Goal: Contribute content: Contribute content

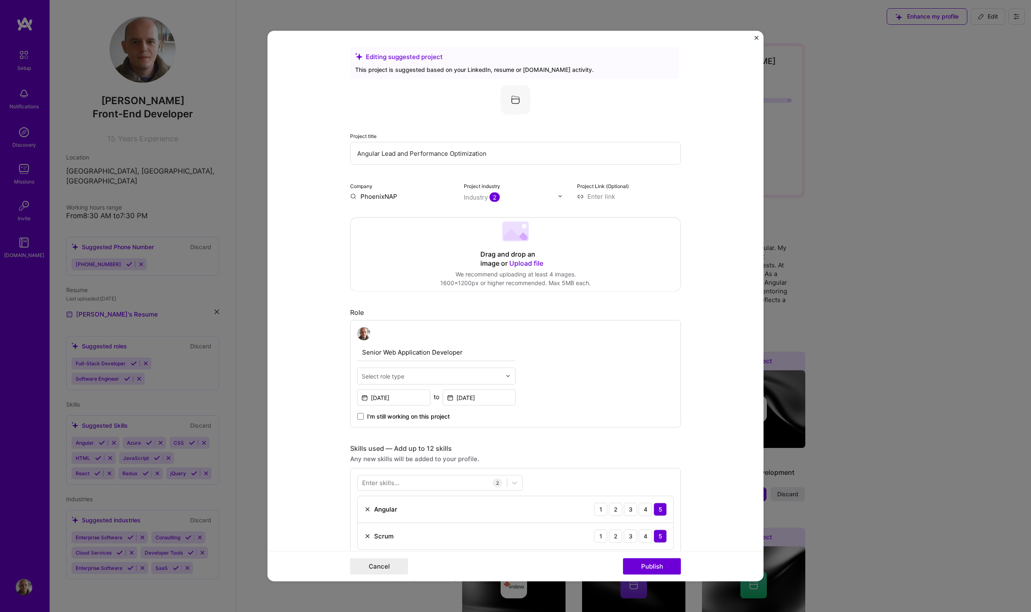
scroll to position [14, 0]
click at [449, 376] on input "text" at bounding box center [432, 376] width 140 height 9
type input "T"
type input "l"
click at [681, 372] on form "Editing suggested project This project is suggested based on your LinkedIn, res…" at bounding box center [516, 306] width 496 height 551
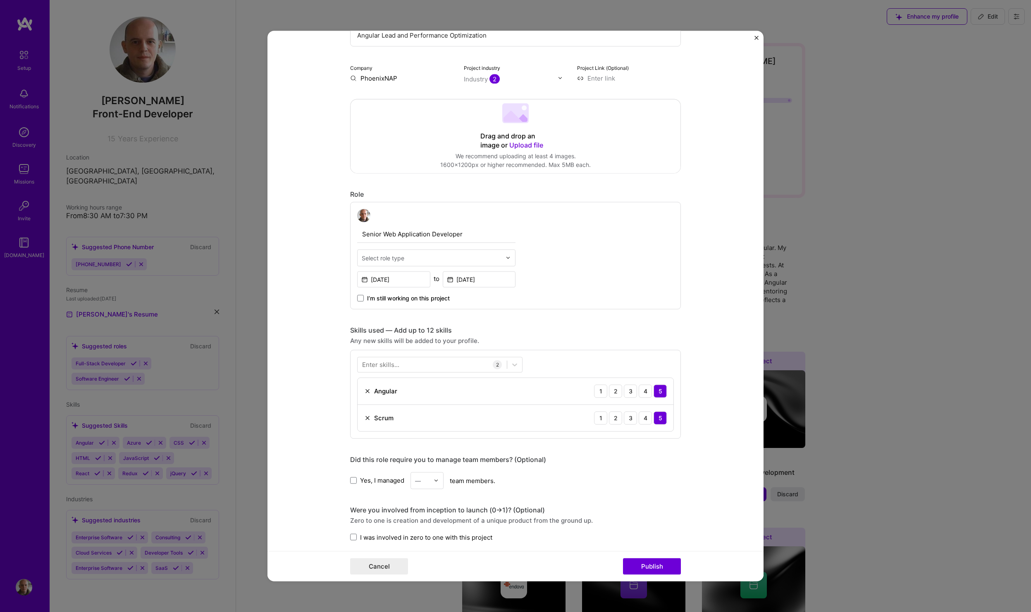
scroll to position [117, 0]
click at [456, 362] on div at bounding box center [432, 366] width 149 height 14
click at [364, 414] on span at bounding box center [365, 414] width 7 height 7
click at [0, 0] on input "checkbox" at bounding box center [0, 0] width 0 height 0
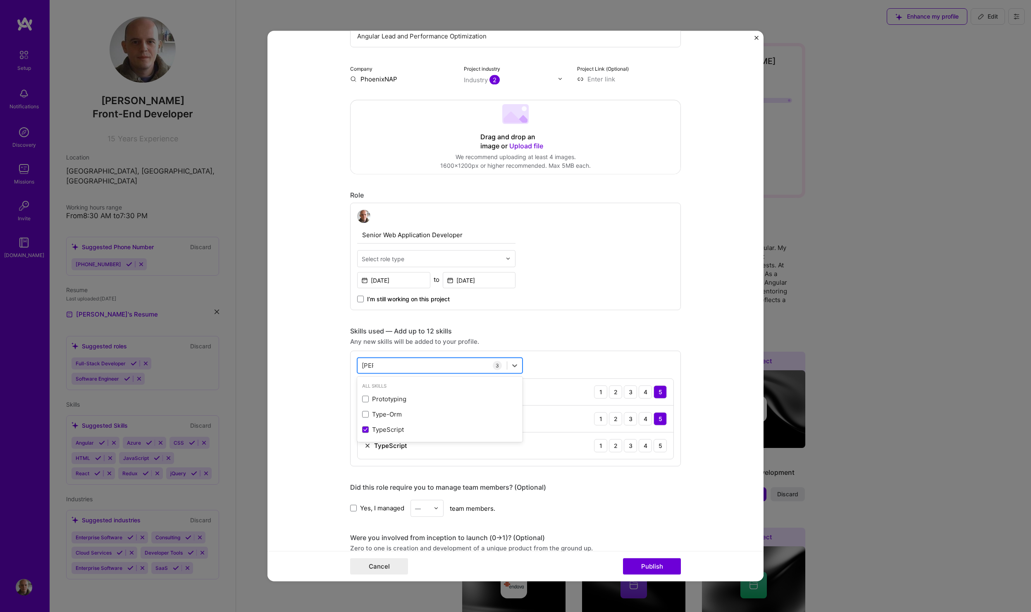
type input "T"
click at [365, 399] on span at bounding box center [365, 399] width 7 height 7
click at [0, 0] on input "checkbox" at bounding box center [0, 0] width 0 height 0
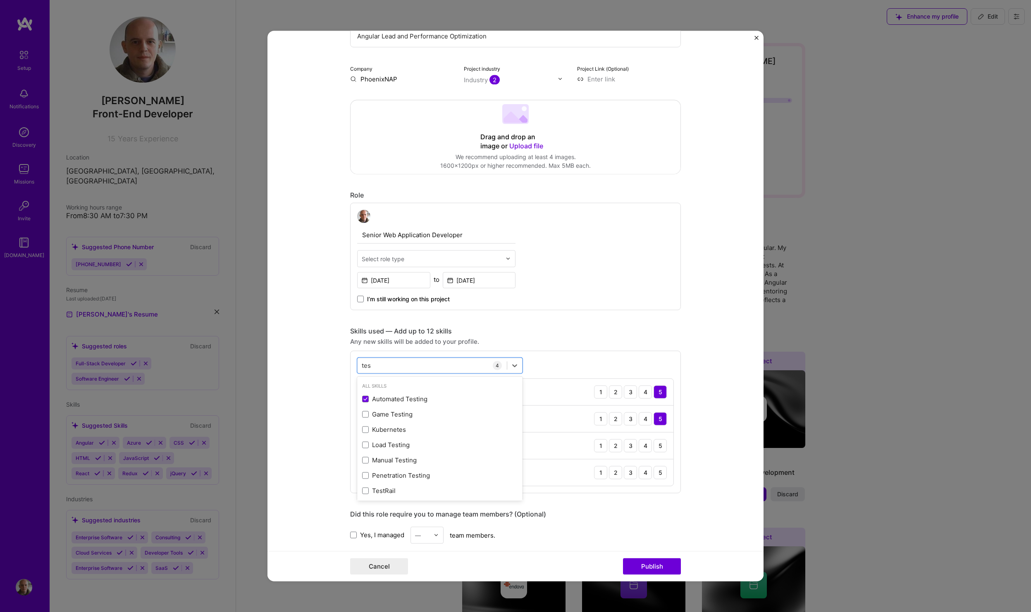
click at [587, 344] on div "Any new skills will be added to your profile." at bounding box center [515, 341] width 331 height 9
click at [657, 473] on div "5" at bounding box center [660, 472] width 13 height 13
click at [643, 445] on div "4" at bounding box center [645, 445] width 13 height 13
click at [406, 363] on div "[PERSON_NAME]" at bounding box center [432, 366] width 149 height 14
type input "t"
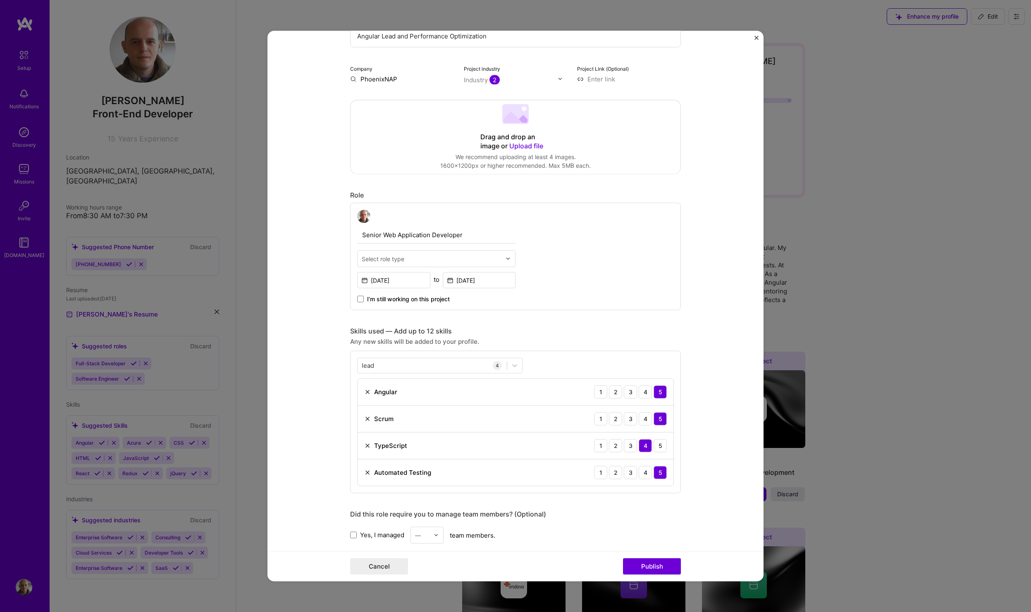
click at [703, 335] on form "Editing suggested project This project is suggested based on your LinkedIn, res…" at bounding box center [516, 306] width 496 height 551
click at [395, 363] on div "lead lead" at bounding box center [432, 366] width 149 height 14
type input "l"
click at [364, 399] on span at bounding box center [365, 399] width 7 height 7
click at [0, 0] on input "checkbox" at bounding box center [0, 0] width 0 height 0
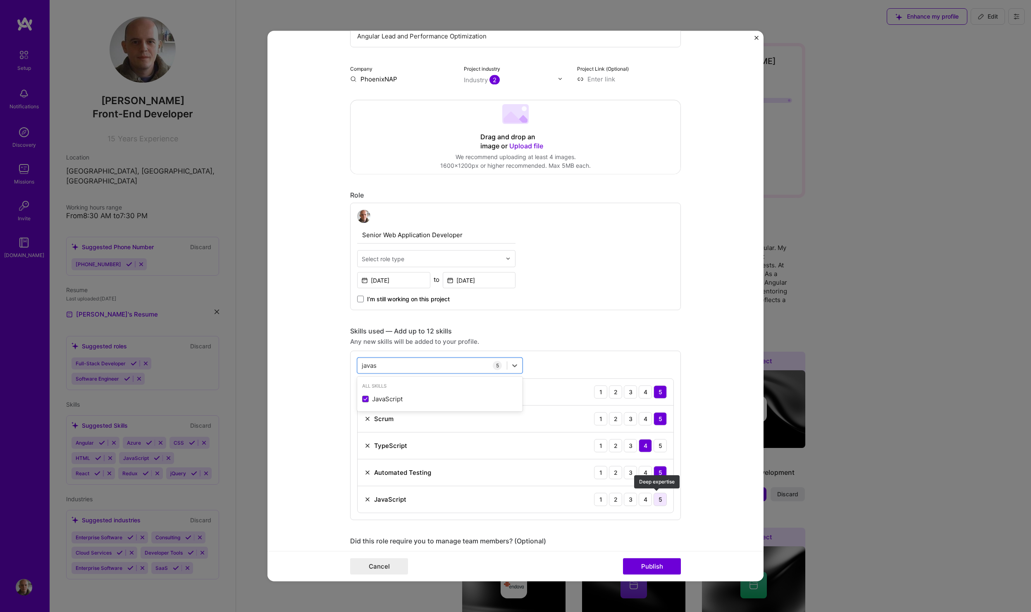
click at [657, 500] on div "5" at bounding box center [660, 499] width 13 height 13
click at [378, 366] on div "javas javas" at bounding box center [432, 366] width 149 height 14
type input "j"
click at [363, 402] on span at bounding box center [365, 399] width 7 height 7
click at [0, 0] on input "checkbox" at bounding box center [0, 0] width 0 height 0
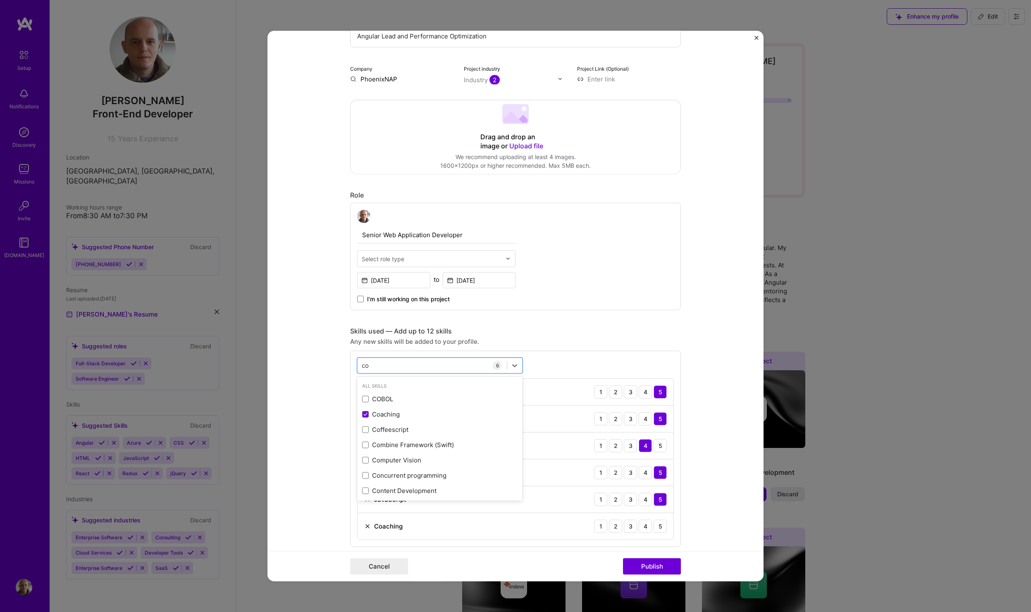
type input "c"
click at [362, 399] on span at bounding box center [365, 399] width 7 height 7
click at [0, 0] on input "checkbox" at bounding box center [0, 0] width 0 height 0
click at [610, 340] on div "Any new skills will be added to your profile." at bounding box center [515, 341] width 331 height 9
click at [445, 364] on div "mentori mentori" at bounding box center [432, 366] width 149 height 14
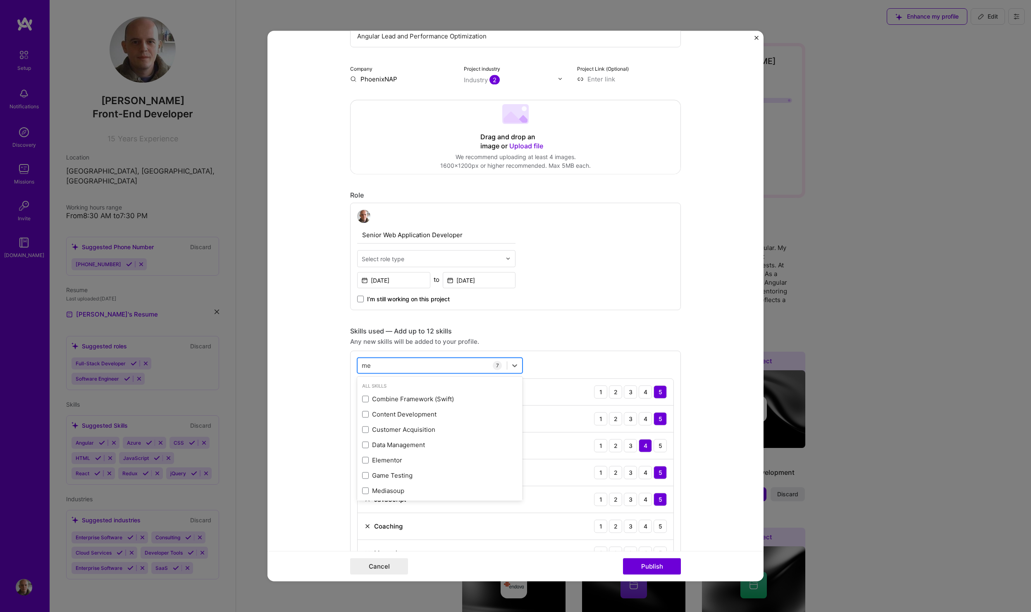
type input "m"
type input "s"
click at [708, 402] on form "Editing suggested project This project is suggested based on your LinkedIn, res…" at bounding box center [516, 306] width 496 height 551
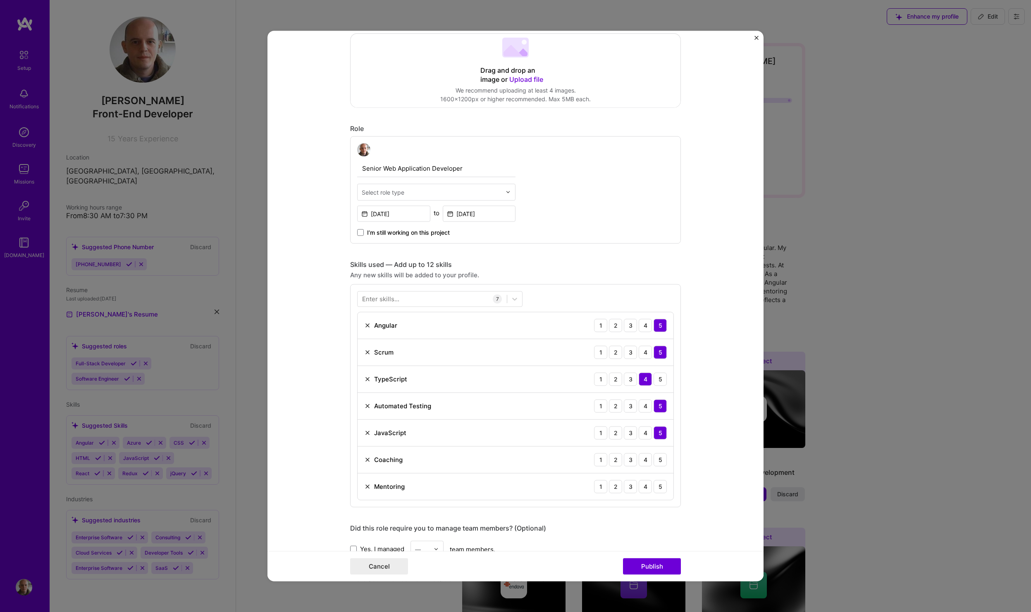
scroll to position [183, 0]
click at [421, 300] on div at bounding box center [432, 300] width 149 height 14
type input "h"
click at [706, 232] on form "Editing suggested project This project is suggested based on your LinkedIn, res…" at bounding box center [516, 306] width 496 height 551
click at [411, 302] on div at bounding box center [432, 300] width 149 height 14
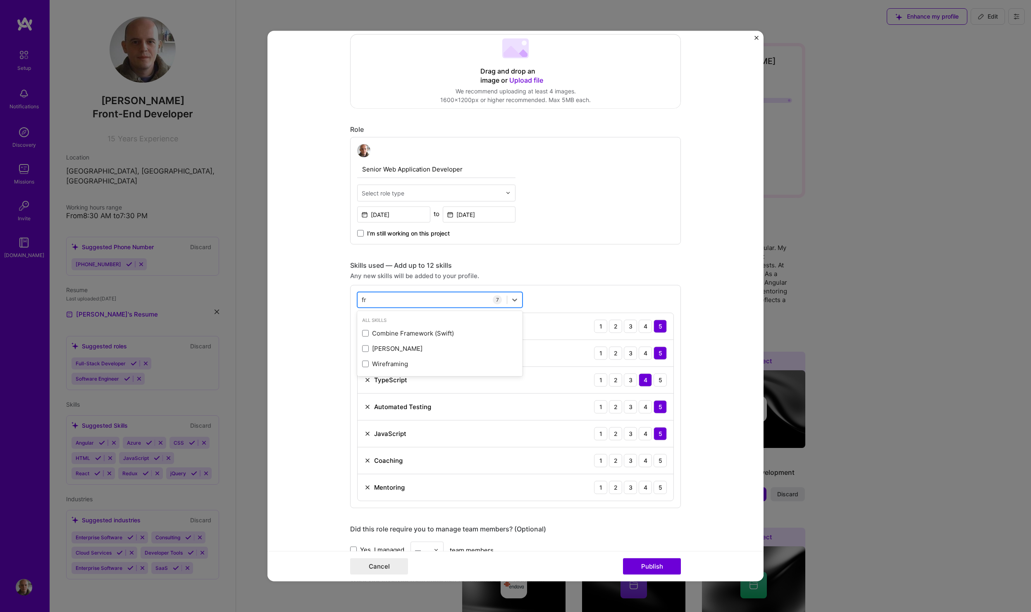
type input "f"
click at [593, 272] on div "Any new skills will be added to your profile." at bounding box center [515, 275] width 331 height 9
click at [415, 300] on div "web web" at bounding box center [432, 300] width 149 height 14
type input "w"
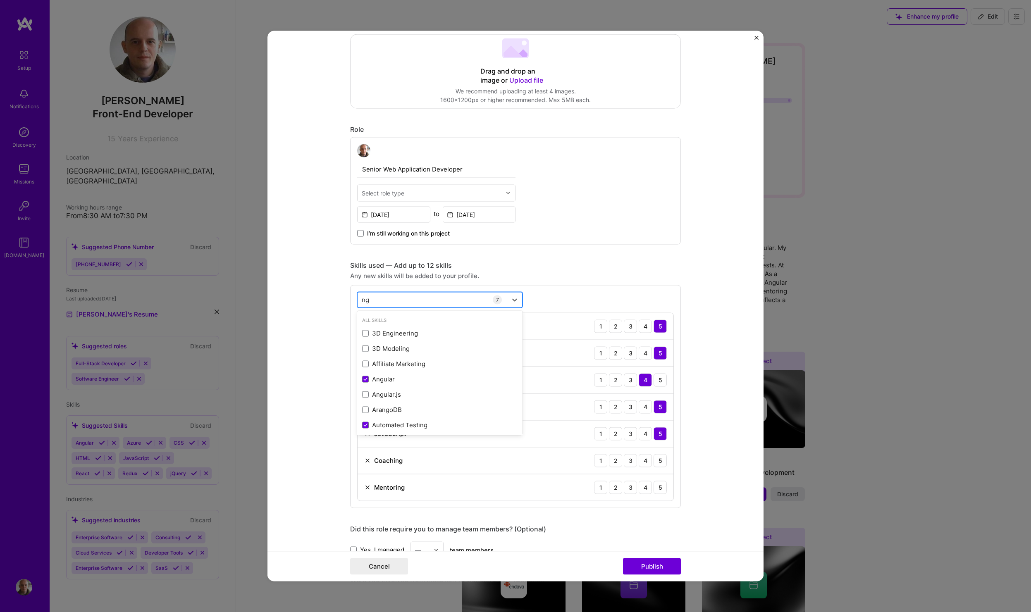
type input "n"
click at [363, 349] on span at bounding box center [365, 348] width 7 height 7
click at [0, 0] on input "checkbox" at bounding box center [0, 0] width 0 height 0
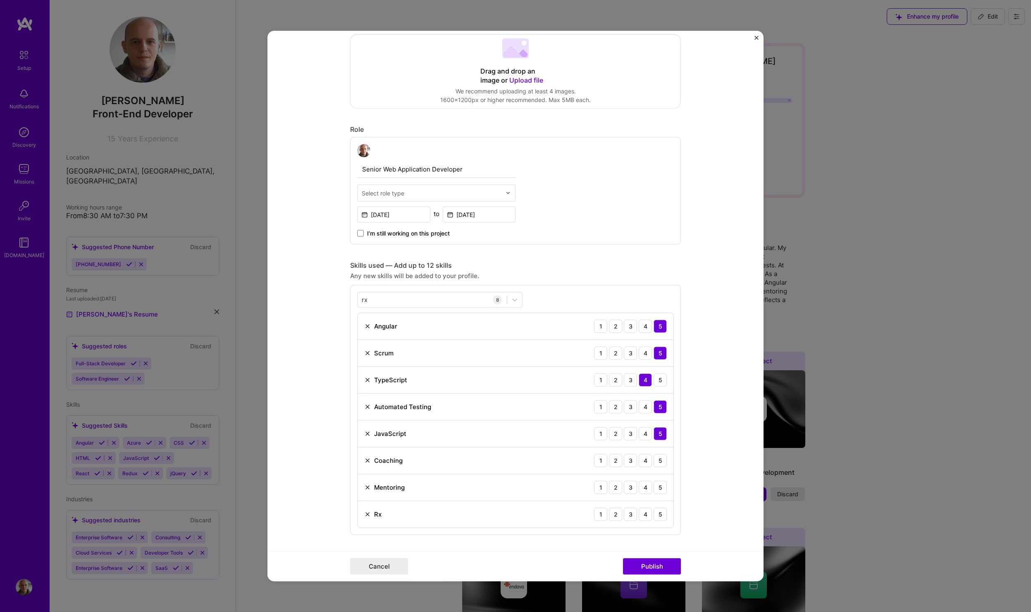
click at [652, 259] on div "Editing suggested project This project is suggested based on your LinkedIn, res…" at bounding box center [515, 407] width 331 height 1086
click at [407, 296] on div "rx rx" at bounding box center [432, 300] width 149 height 14
type input "r"
type input "t"
type input "p"
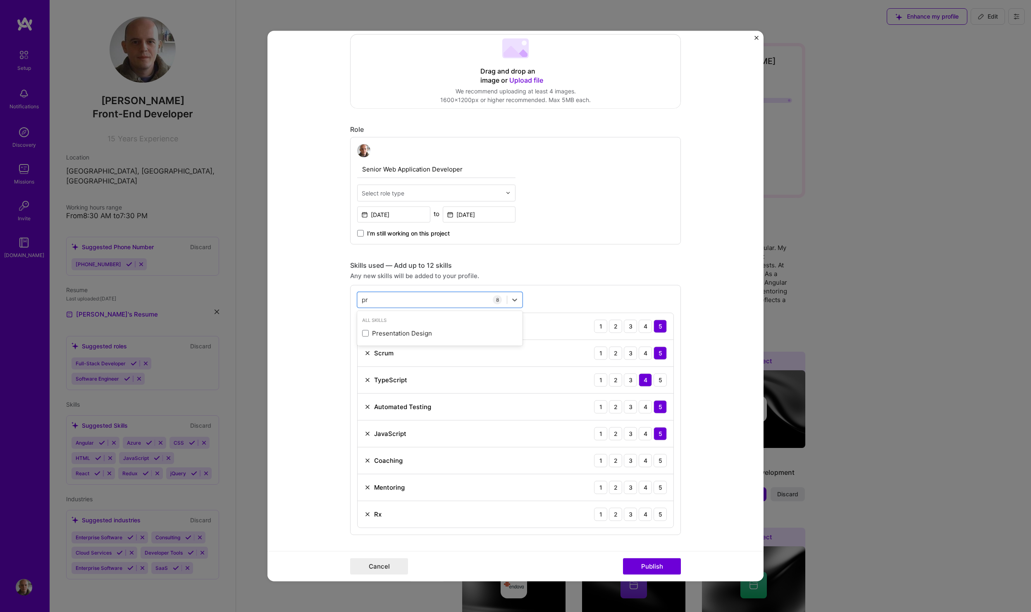
type input "p"
type input "w"
click at [363, 335] on span at bounding box center [365, 333] width 7 height 7
click at [0, 0] on input "checkbox" at bounding box center [0, 0] width 0 height 0
click at [366, 541] on img at bounding box center [367, 541] width 7 height 7
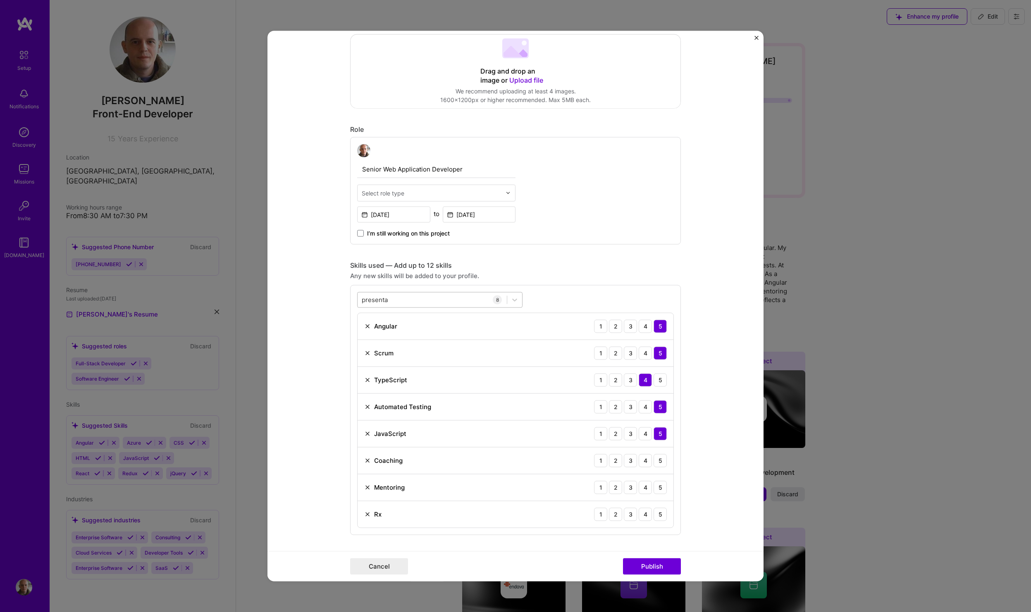
click at [394, 297] on div "presenta presenta" at bounding box center [432, 300] width 149 height 14
type input "p"
type input "u"
type input "j"
click at [364, 335] on span at bounding box center [365, 333] width 7 height 7
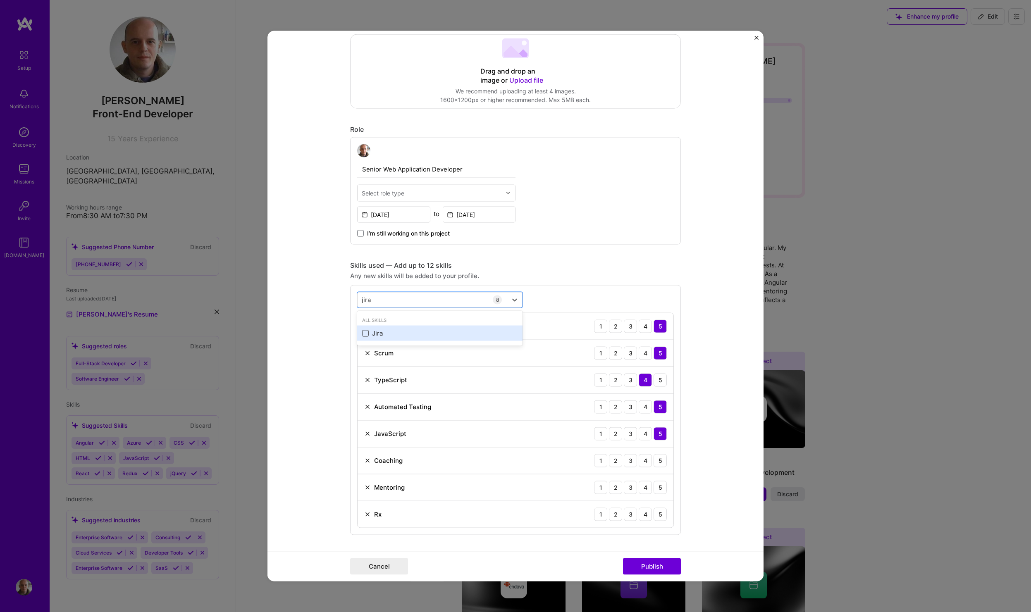
click at [0, 0] on input "checkbox" at bounding box center [0, 0] width 0 height 0
click at [435, 299] on div "[PERSON_NAME]" at bounding box center [432, 300] width 149 height 14
type input "j"
type input "b"
type input "g"
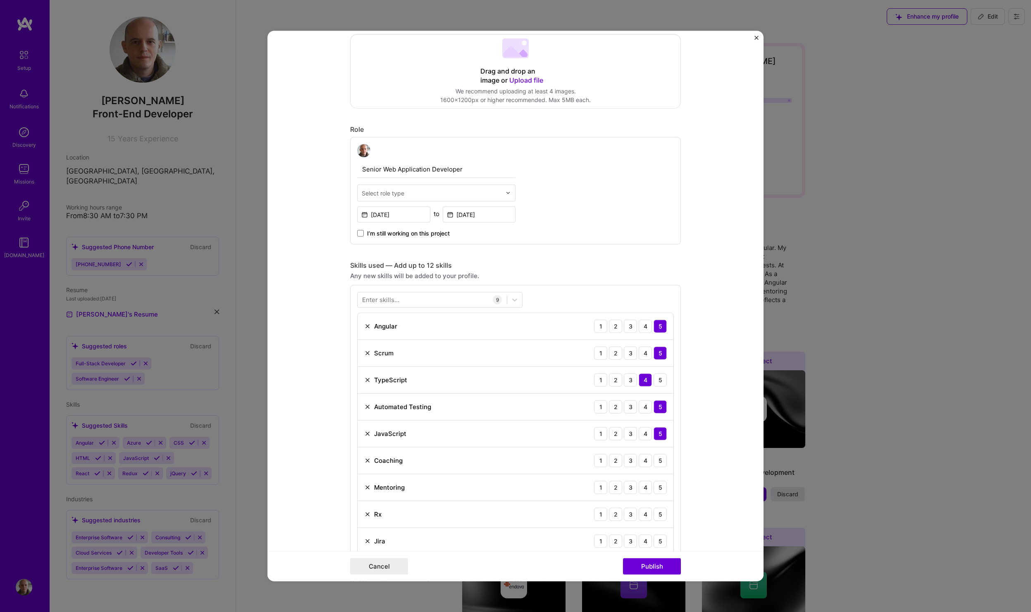
click at [690, 259] on form "Editing suggested project This project is suggested based on your LinkedIn, res…" at bounding box center [516, 306] width 496 height 551
click at [394, 299] on div "Enter skills..." at bounding box center [380, 300] width 37 height 9
click at [373, 300] on div "Enter skills..." at bounding box center [380, 300] width 37 height 9
click at [366, 302] on div "Enter skills..." at bounding box center [380, 300] width 37 height 9
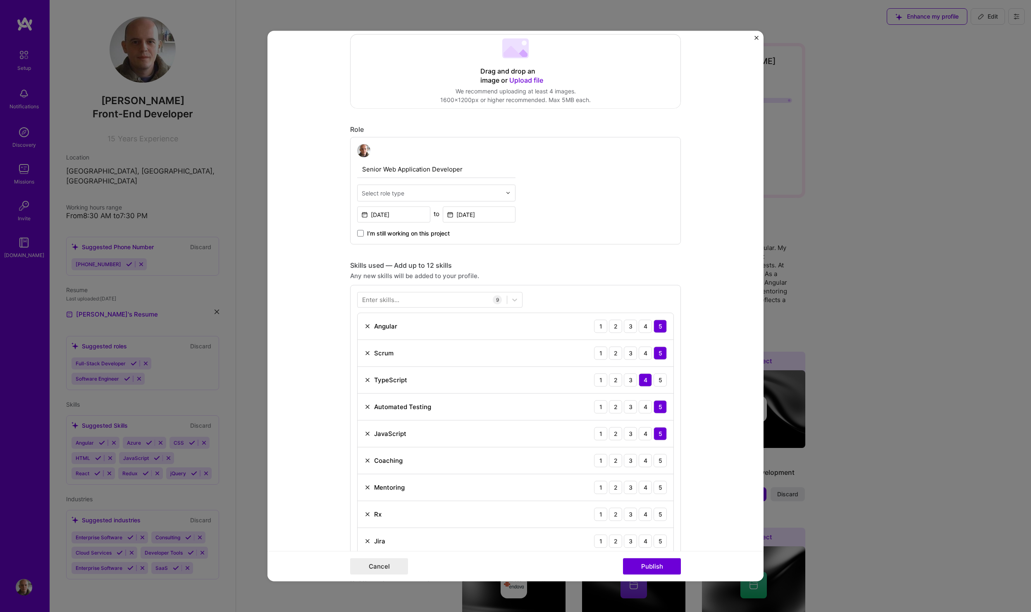
click at [366, 302] on div "Enter skills..." at bounding box center [380, 300] width 37 height 9
type input "p"
type input "v"
type input "i"
click at [363, 334] on span at bounding box center [365, 333] width 7 height 7
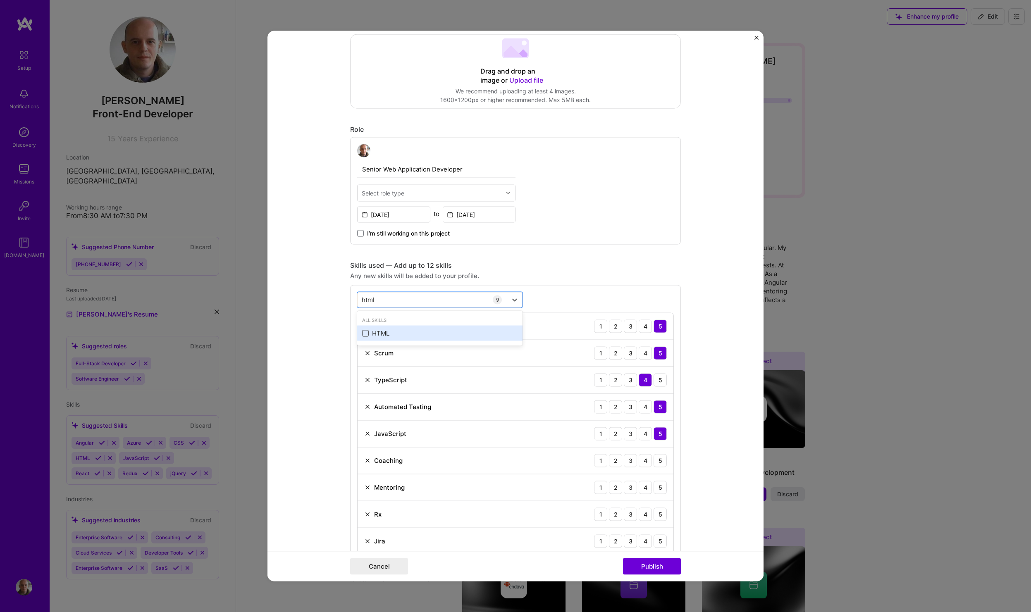
click at [0, 0] on input "checkbox" at bounding box center [0, 0] width 0 height 0
click at [621, 287] on div "html html 10 Angular 1 2 3 4 5 Scrum 1 2 3 4 5 TypeScript 1 2 3 4 5 Automated T…" at bounding box center [515, 437] width 331 height 304
click at [428, 299] on div "html html" at bounding box center [432, 300] width 149 height 14
type input "h"
type input "s"
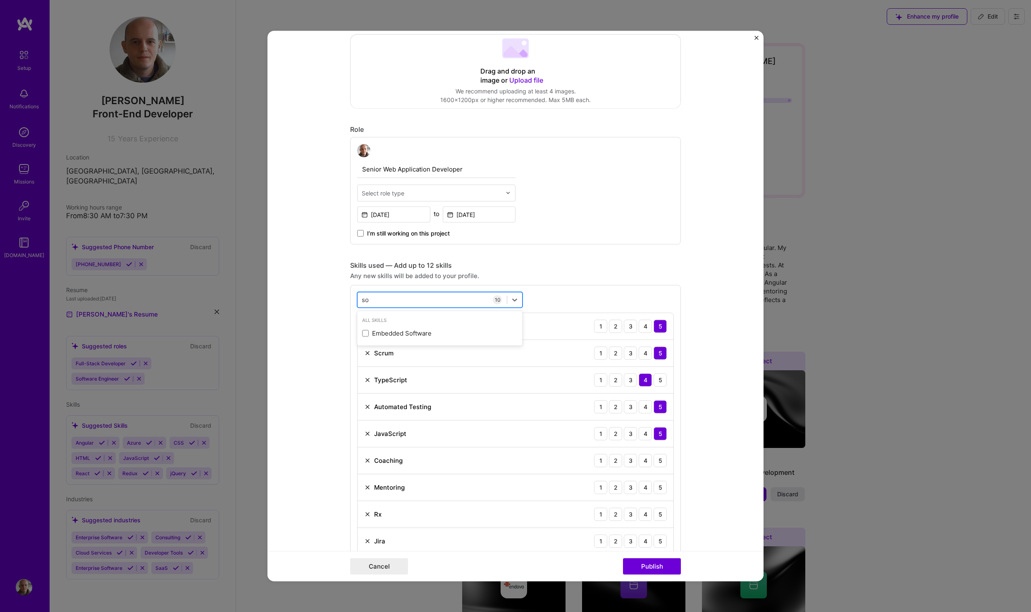
type input "s"
type input "e"
click at [705, 280] on form "Editing suggested project This project is suggested based on your LinkedIn, res…" at bounding box center [516, 306] width 496 height 551
click at [659, 464] on div "5" at bounding box center [660, 460] width 13 height 13
click at [657, 492] on div "5" at bounding box center [660, 487] width 13 height 13
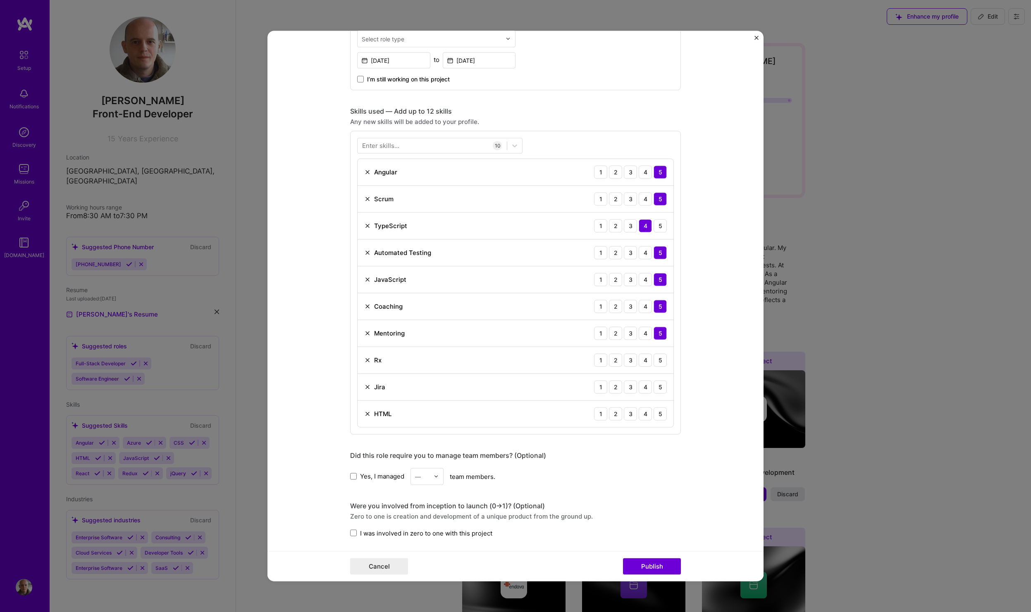
scroll to position [335, 0]
click at [641, 363] on div "4" at bounding box center [645, 362] width 13 height 13
click at [642, 389] on div "4" at bounding box center [645, 389] width 13 height 13
click at [642, 418] on div "4" at bounding box center [645, 416] width 13 height 13
click at [660, 420] on div "5" at bounding box center [660, 416] width 13 height 13
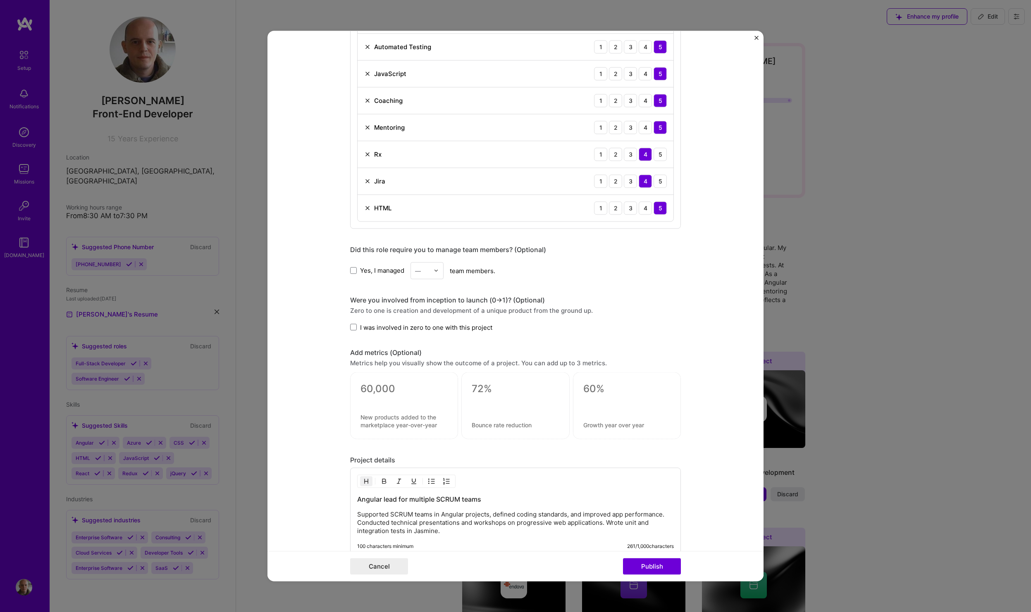
scroll to position [555, 0]
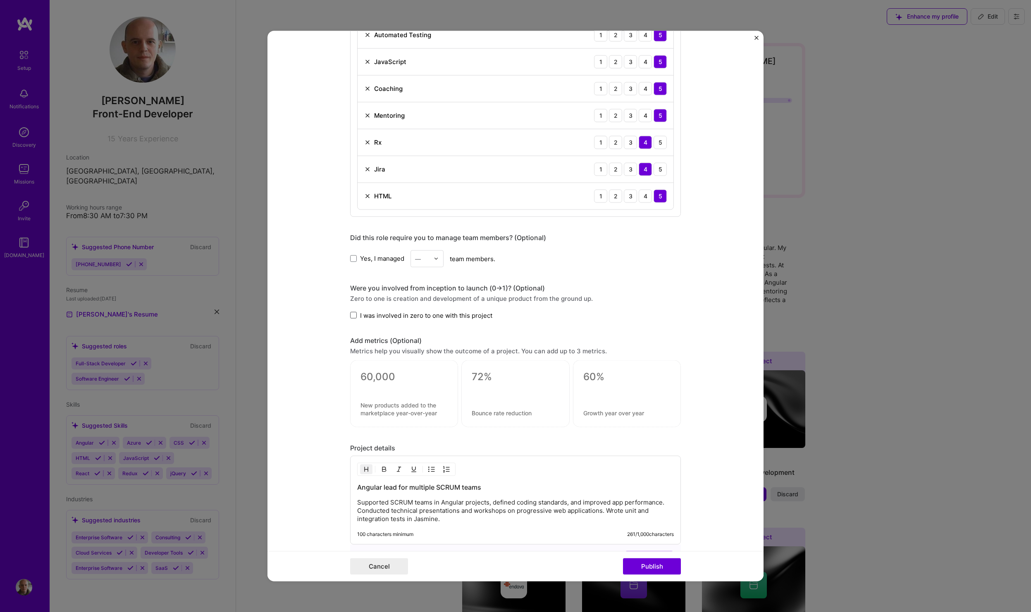
click at [352, 316] on span at bounding box center [353, 315] width 7 height 7
click at [0, 0] on input "I was involved in zero to one with this project" at bounding box center [0, 0] width 0 height 0
click at [598, 377] on textarea at bounding box center [626, 377] width 87 height 12
click at [745, 393] on form "Editing suggested project This project is suggested based on your LinkedIn, res…" at bounding box center [516, 306] width 496 height 551
click at [501, 378] on textarea at bounding box center [515, 377] width 87 height 12
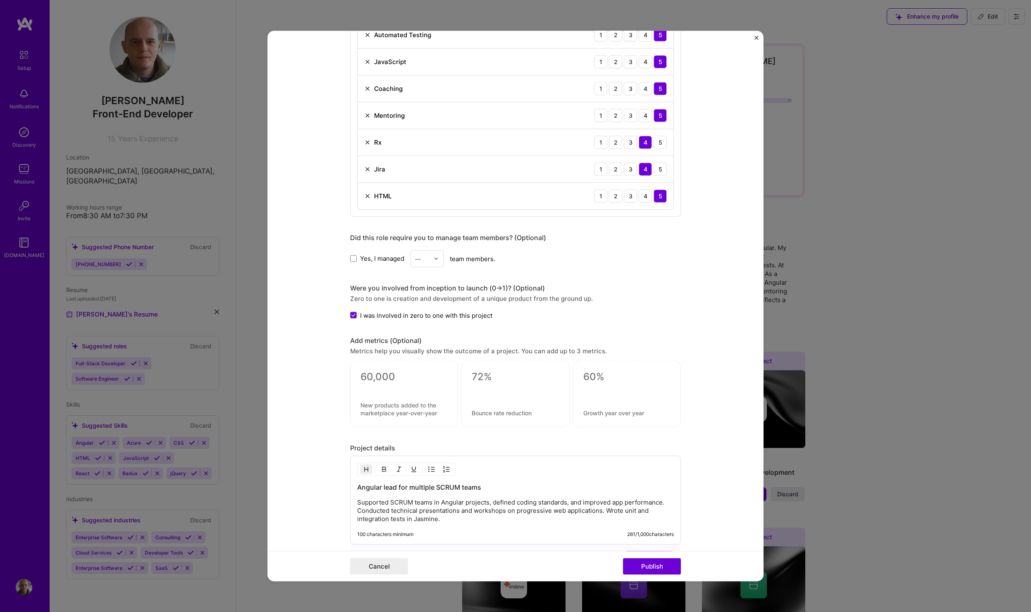
click at [720, 321] on form "Editing suggested project This project is suggested based on your LinkedIn, res…" at bounding box center [516, 306] width 496 height 551
click at [401, 378] on textarea at bounding box center [404, 377] width 87 height 12
type textarea "a"
click at [708, 331] on form "Editing suggested project This project is suggested based on your LinkedIn, res…" at bounding box center [516, 306] width 496 height 551
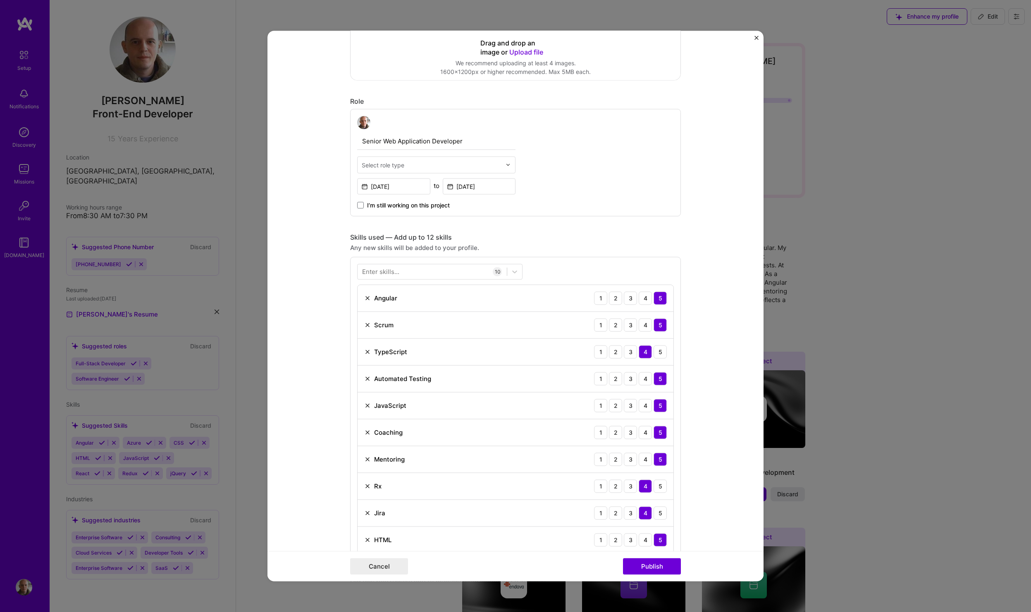
scroll to position [194, 0]
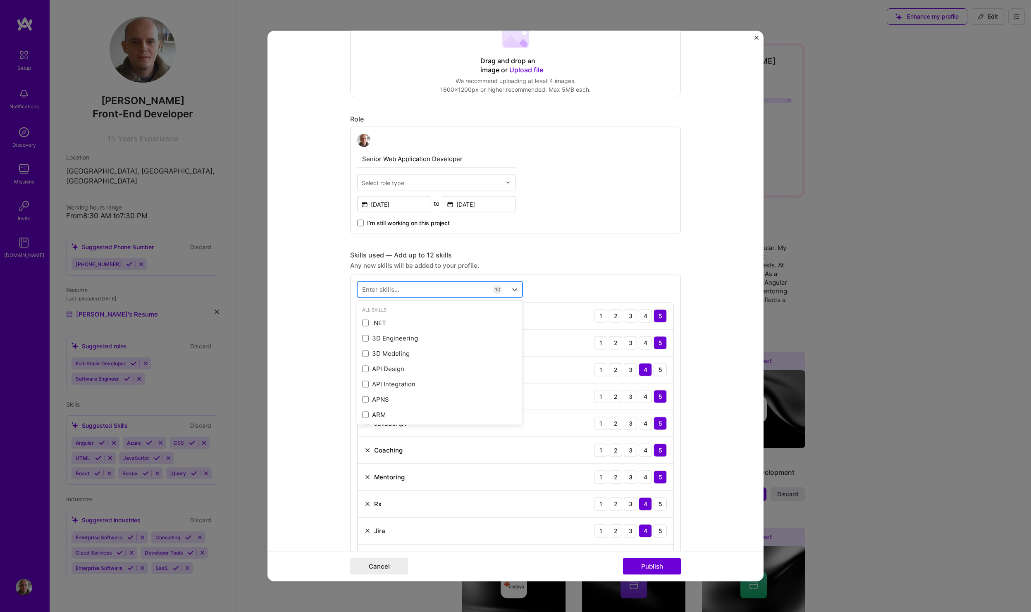
click at [445, 287] on div at bounding box center [432, 290] width 149 height 14
type input "p"
click at [550, 282] on div "option HTML, selected. option API Design focused, 0 of 2. 378 results available…" at bounding box center [515, 427] width 331 height 304
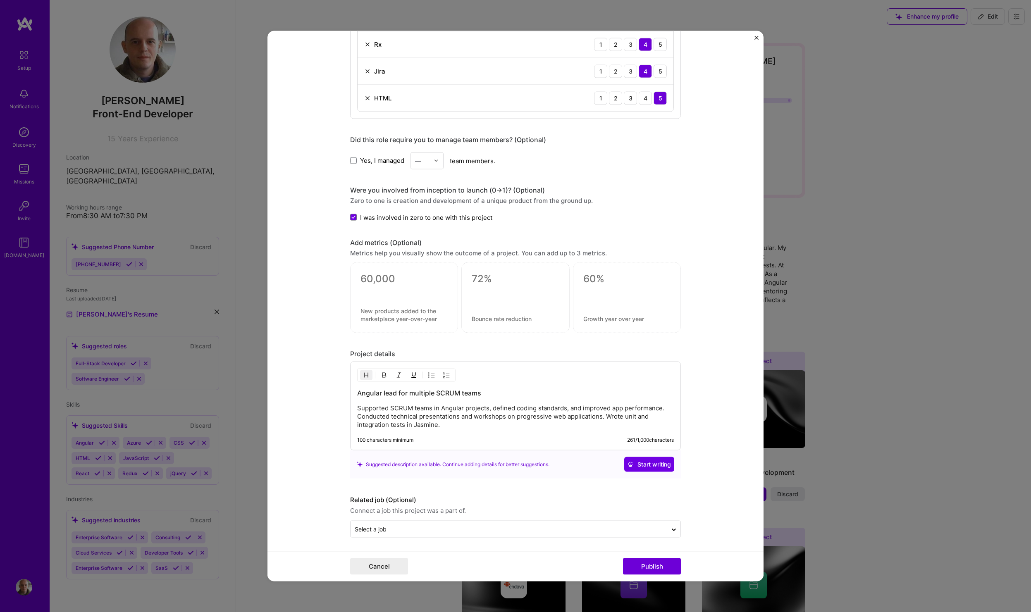
scroll to position [655, 0]
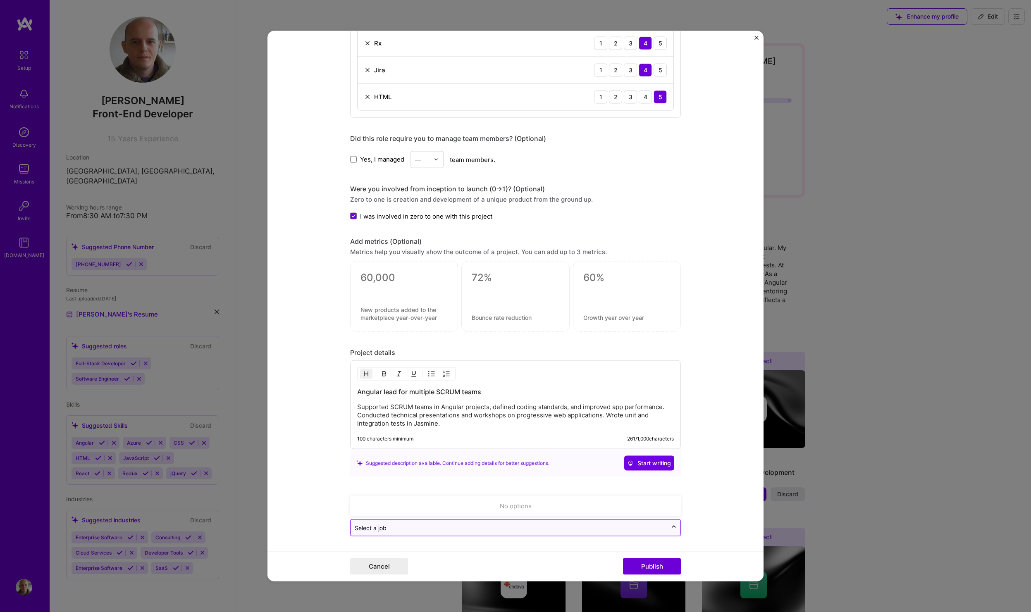
click at [672, 528] on icon at bounding box center [674, 527] width 7 height 8
click at [708, 506] on form "Editing suggested project This project is suggested based on your LinkedIn, res…" at bounding box center [516, 306] width 496 height 551
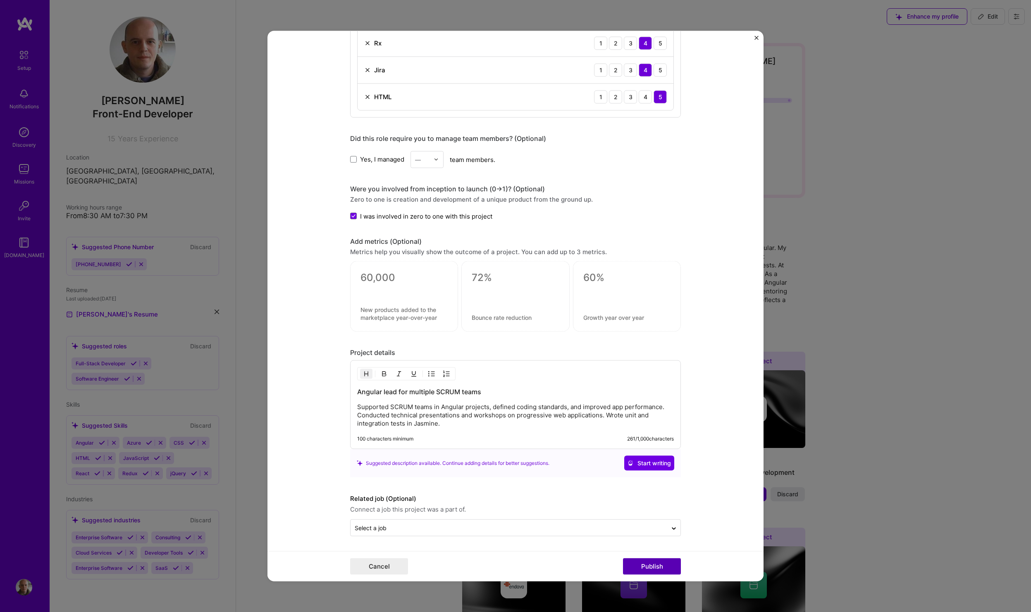
click at [656, 566] on button "Publish" at bounding box center [652, 567] width 58 height 17
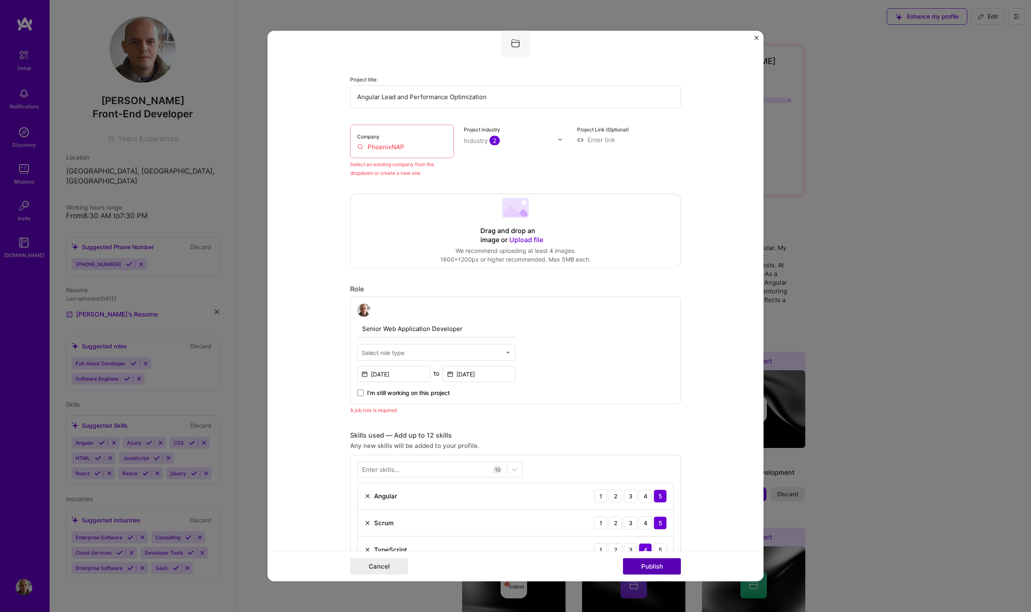
scroll to position [54, 0]
click at [416, 148] on input "PhoenixNAP" at bounding box center [402, 149] width 90 height 9
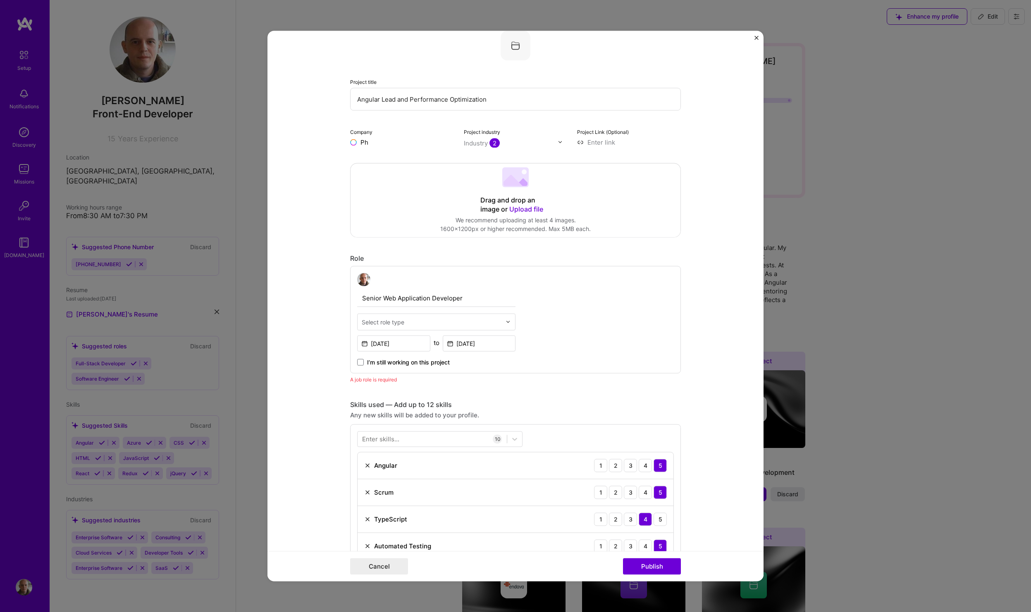
type input "P"
type input "phoenixNAP"
click at [416, 162] on div "phoenixNAP" at bounding box center [418, 161] width 43 height 14
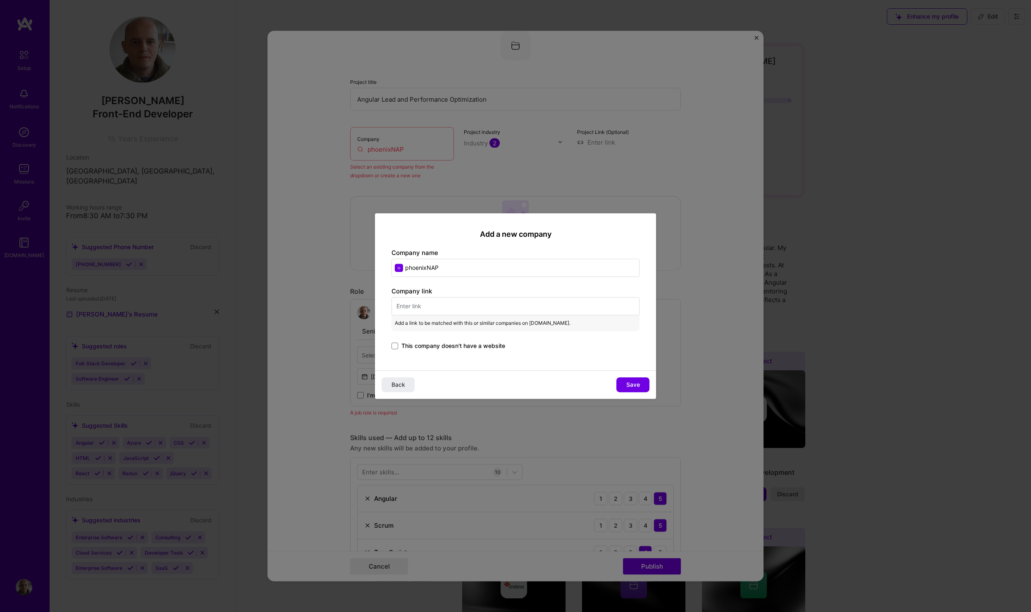
click at [429, 310] on input "text" at bounding box center [516, 306] width 248 height 18
paste input "[URL][DOMAIN_NAME]"
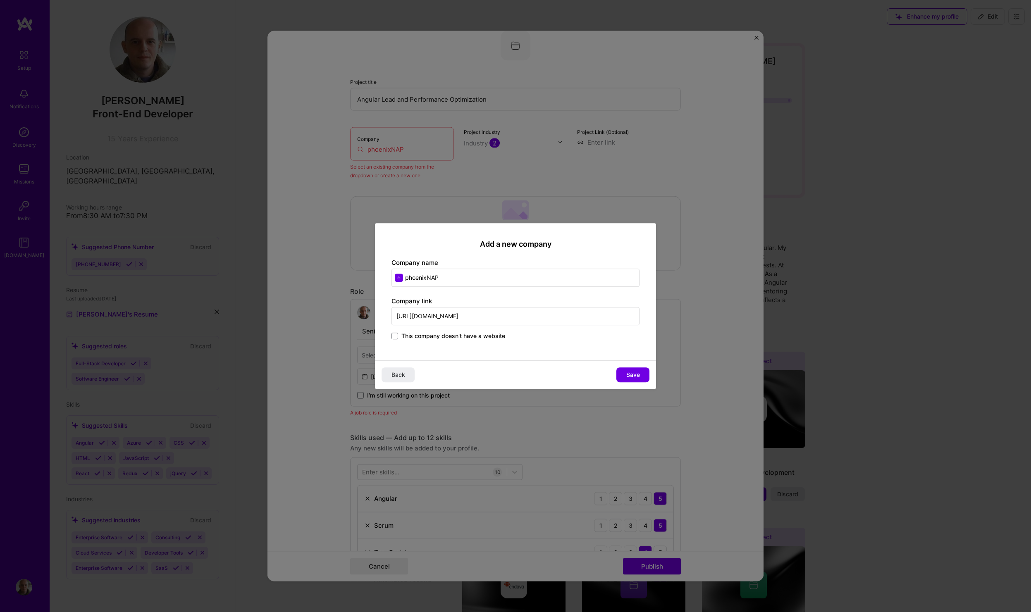
type input "[URL][DOMAIN_NAME]"
click at [553, 340] on div "This company doesn't have a website" at bounding box center [516, 337] width 248 height 10
click at [631, 377] on span "Save" at bounding box center [633, 375] width 14 height 8
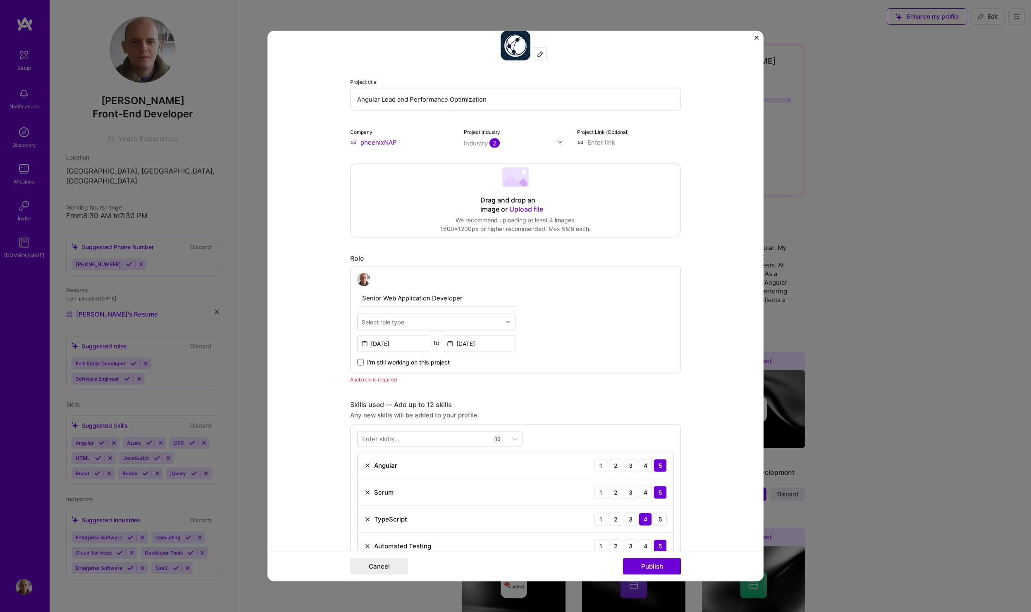
click at [558, 141] on img at bounding box center [560, 142] width 5 height 5
click at [471, 162] on span at bounding box center [474, 160] width 7 height 7
click at [471, 161] on span at bounding box center [474, 160] width 7 height 7
click at [488, 158] on div "Cloud Services" at bounding box center [503, 159] width 45 height 9
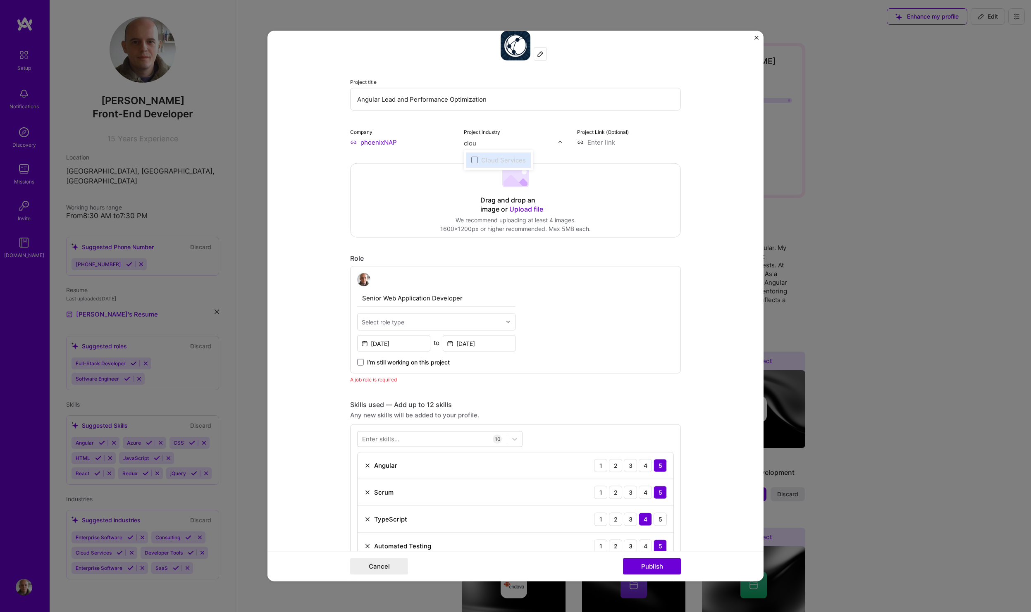
click at [513, 139] on input "clou" at bounding box center [511, 143] width 94 height 9
type input "Cloud Services"
click at [696, 174] on form "Editing suggested project This project is suggested based on your LinkedIn, res…" at bounding box center [516, 306] width 496 height 551
click at [491, 136] on div "Project industry Industry 2" at bounding box center [516, 136] width 104 height 19
click at [558, 139] on div at bounding box center [563, 142] width 10 height 9
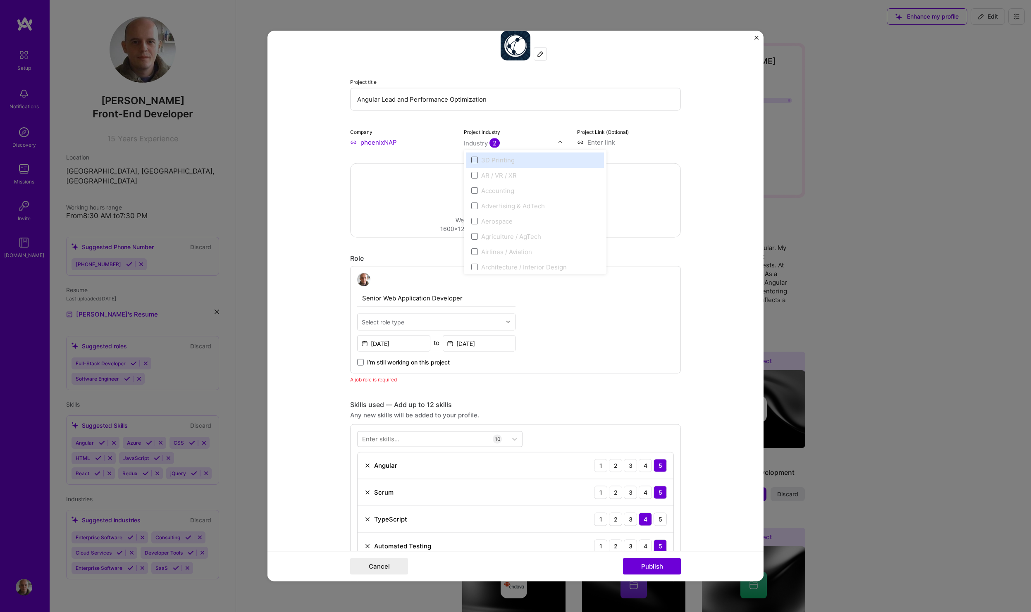
click at [471, 160] on span at bounding box center [474, 160] width 7 height 7
click at [697, 162] on form "Editing suggested project This project is suggested based on your LinkedIn, res…" at bounding box center [516, 306] width 496 height 551
click at [599, 141] on input at bounding box center [629, 142] width 104 height 9
paste input "[URL][DOMAIN_NAME]"
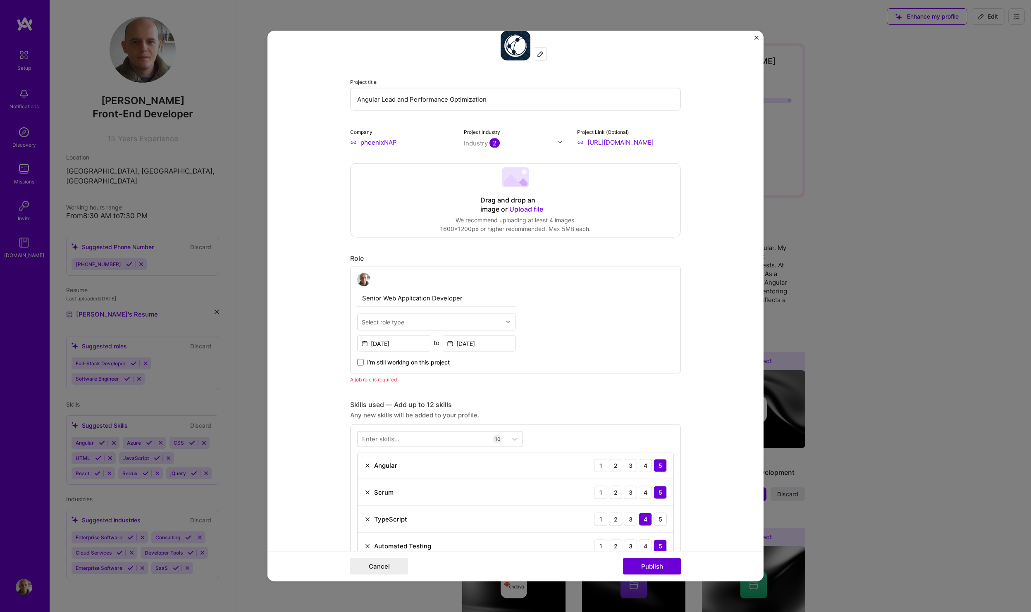
scroll to position [0, 78]
type input "[URL][DOMAIN_NAME]"
click at [713, 170] on form "Editing suggested project This project is suggested based on your LinkedIn, res…" at bounding box center [516, 306] width 496 height 551
click at [558, 141] on img at bounding box center [560, 142] width 5 height 5
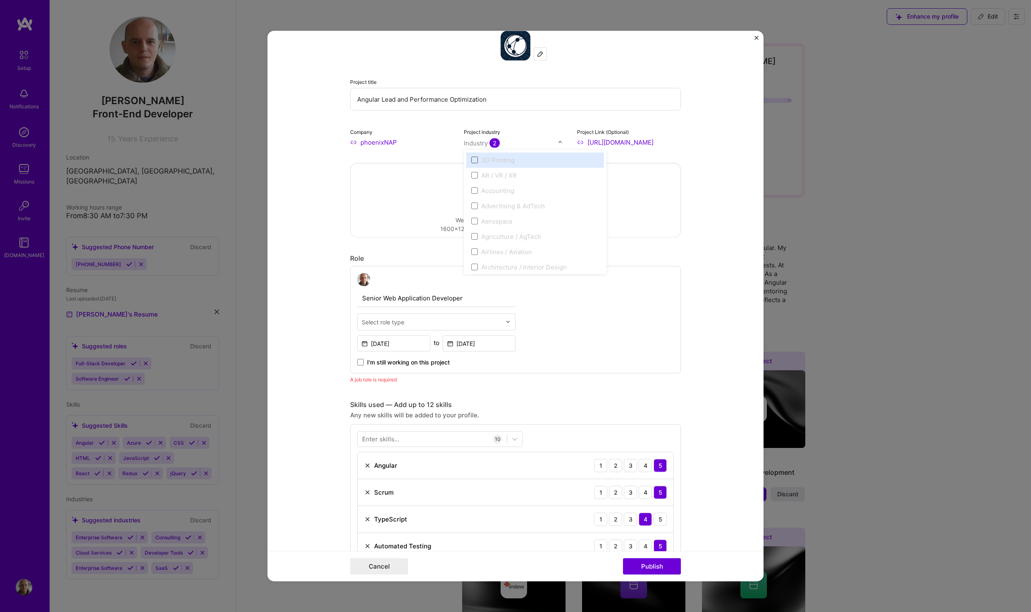
click at [472, 161] on span at bounding box center [474, 160] width 7 height 7
click at [471, 158] on span at bounding box center [474, 160] width 7 height 7
click at [702, 204] on form "Editing suggested project This project is suggested based on your LinkedIn, res…" at bounding box center [516, 306] width 496 height 551
click at [528, 209] on span "Upload file" at bounding box center [526, 209] width 34 height 8
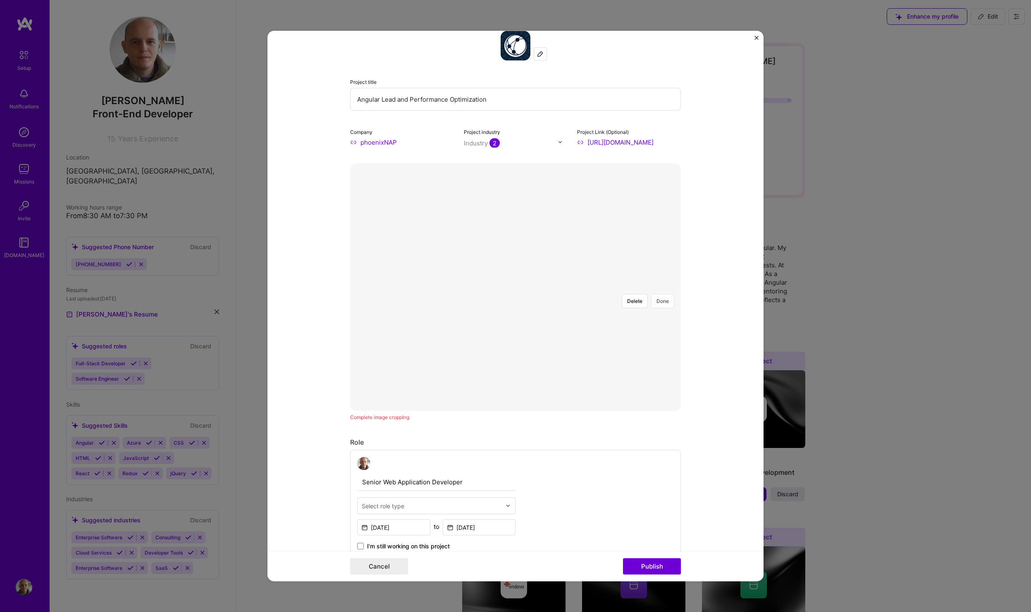
click at [655, 294] on button "Done" at bounding box center [662, 301] width 23 height 14
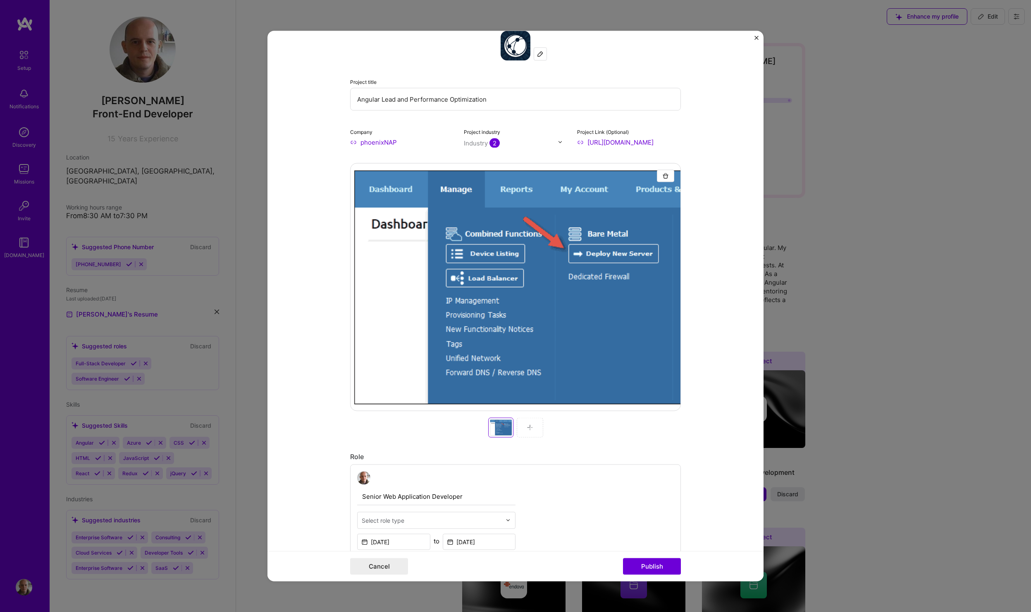
click at [527, 428] on img at bounding box center [530, 427] width 7 height 7
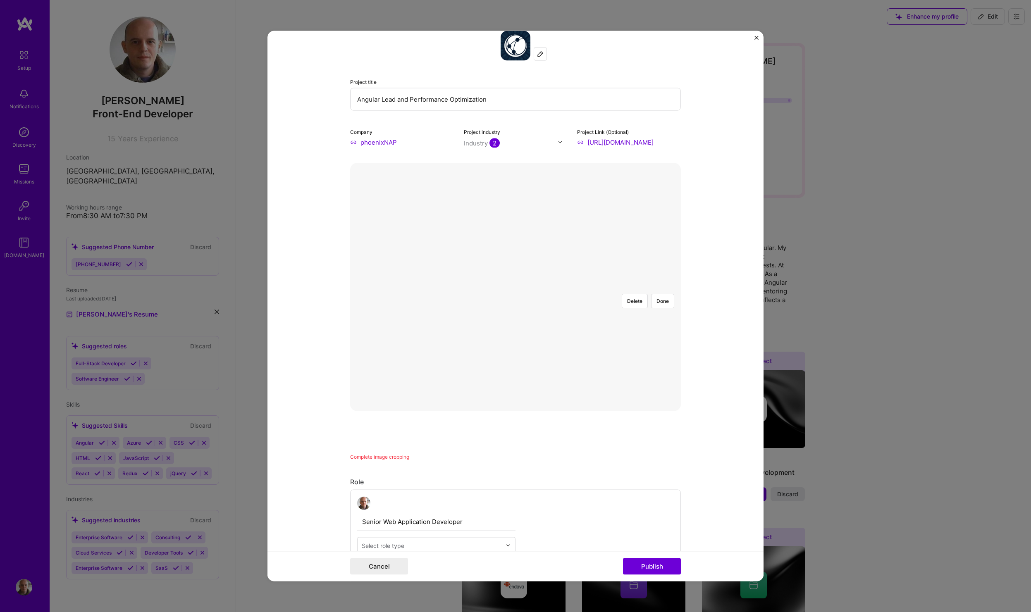
click at [552, 287] on div at bounding box center [675, 394] width 285 height 214
click at [658, 294] on button "Done" at bounding box center [662, 301] width 23 height 14
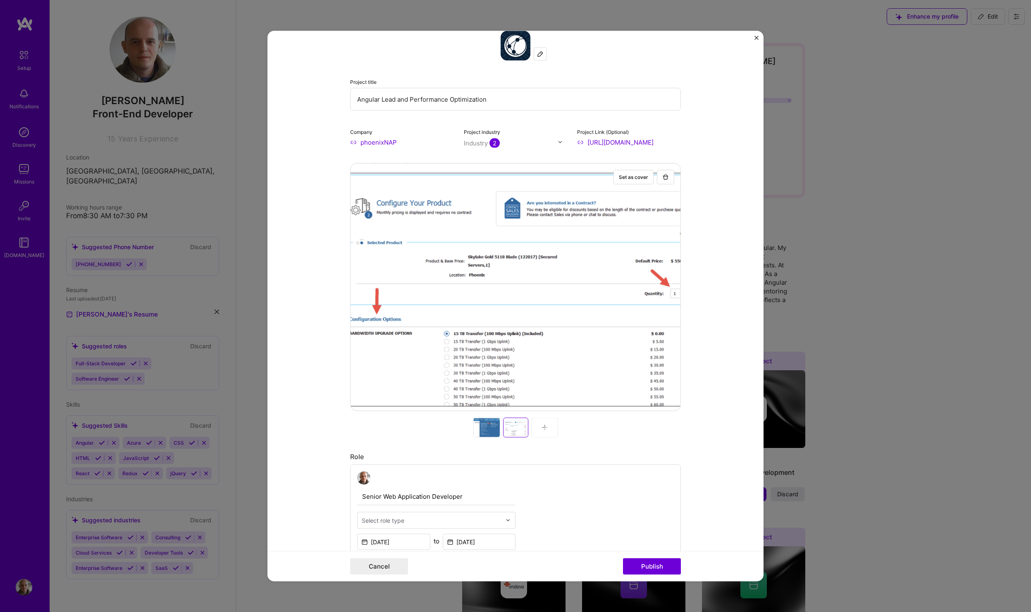
click at [542, 430] on img at bounding box center [545, 427] width 7 height 7
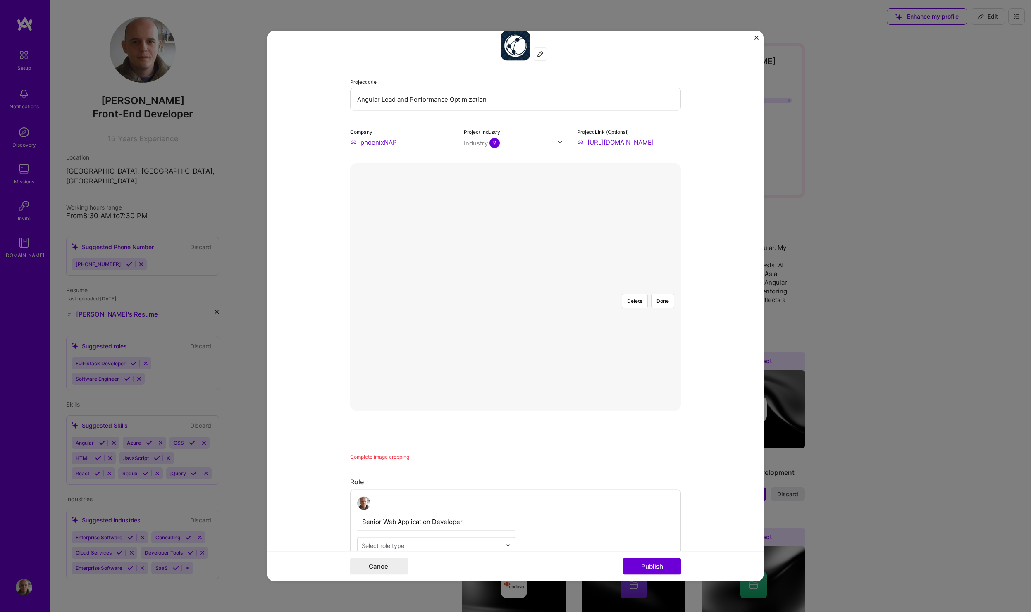
click at [616, 287] on div at bounding box center [718, 364] width 205 height 154
click at [660, 294] on button "Done" at bounding box center [662, 301] width 23 height 14
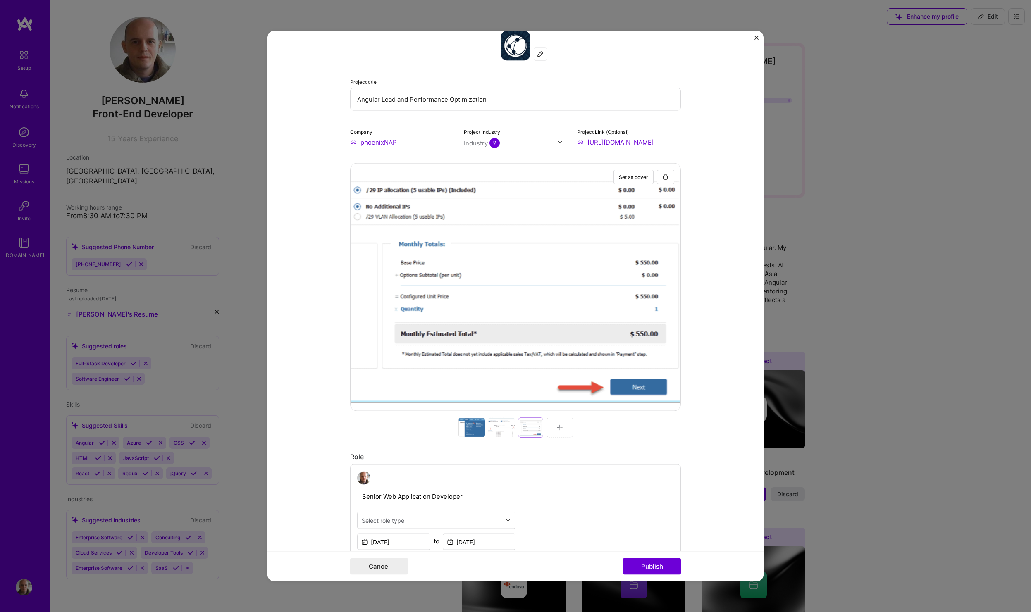
click at [557, 430] on img at bounding box center [560, 427] width 7 height 7
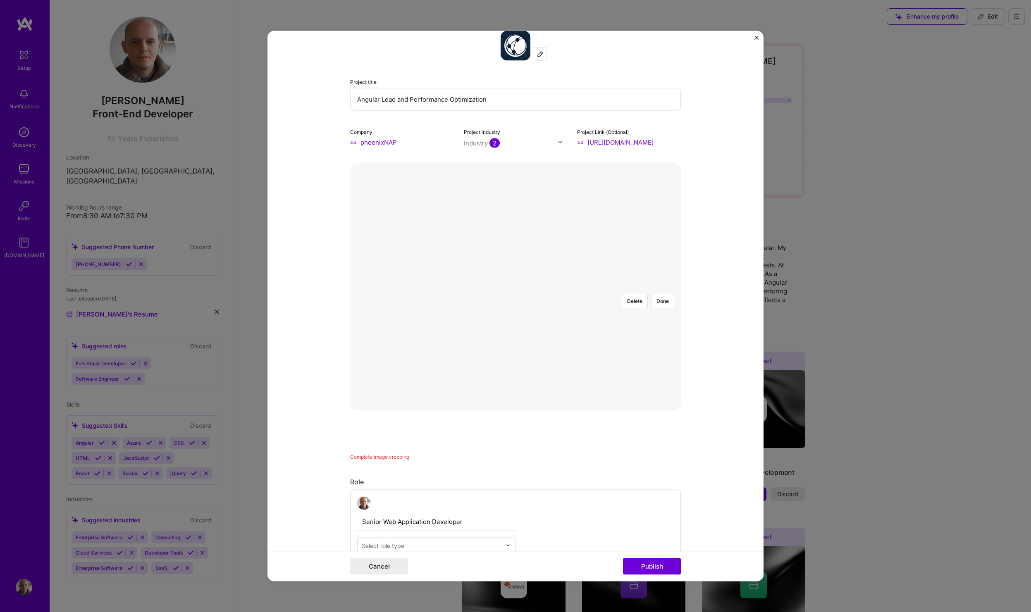
click at [516, 312] on div at bounding box center [661, 412] width 291 height 219
click at [658, 294] on button "Done" at bounding box center [662, 301] width 23 height 14
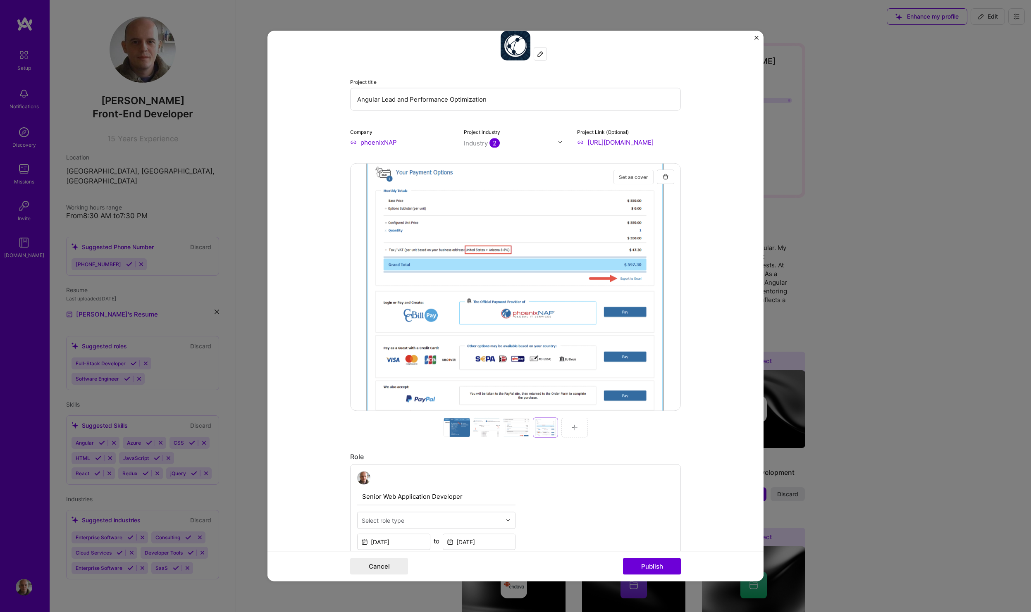
click at [627, 179] on button "Set as cover" at bounding box center [634, 177] width 40 height 14
click at [639, 563] on button "Publish" at bounding box center [652, 567] width 58 height 17
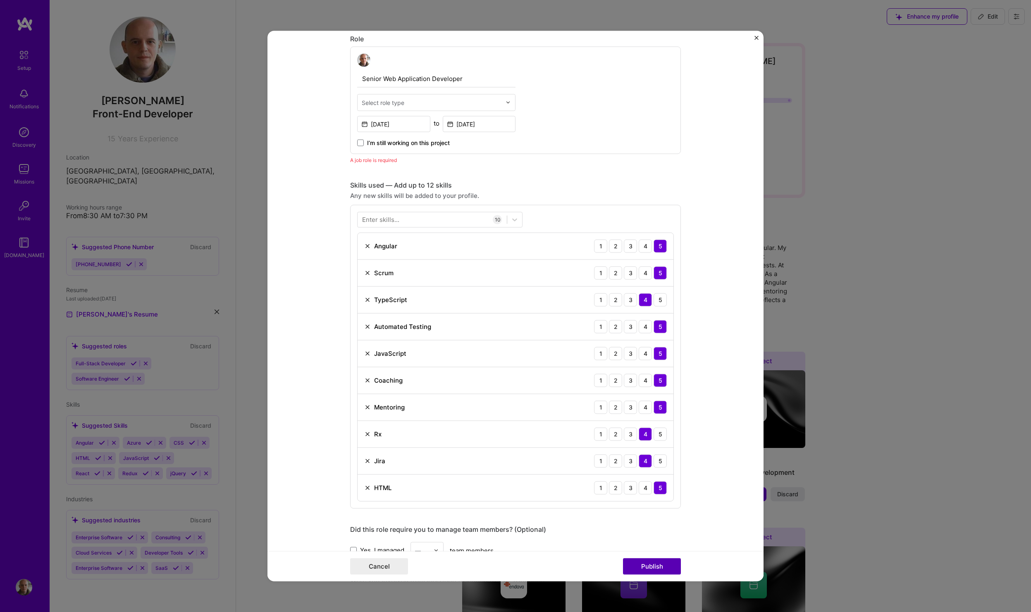
scroll to position [476, 0]
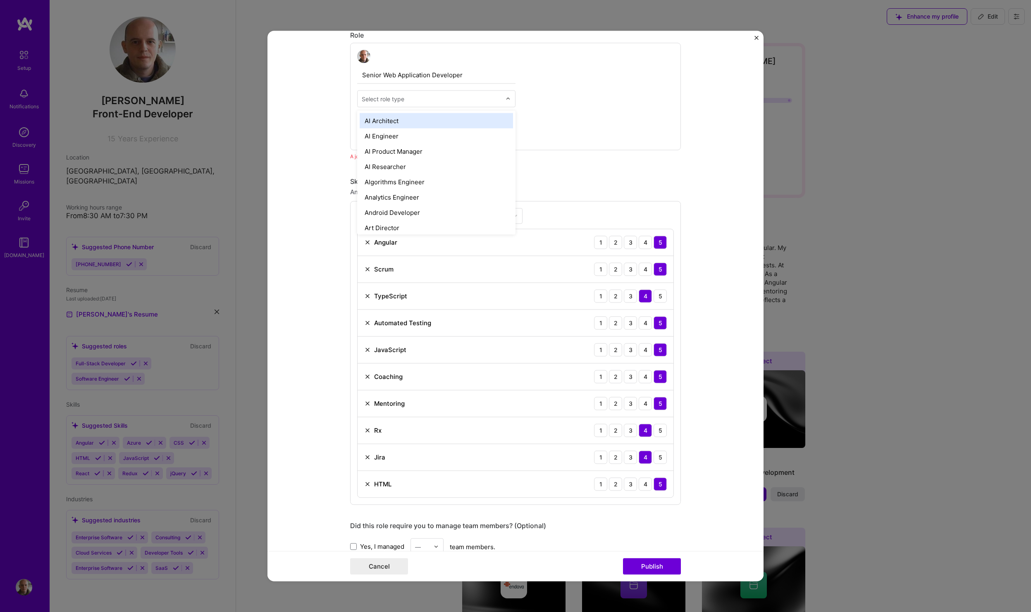
click at [506, 99] on img at bounding box center [508, 98] width 5 height 5
type input "softw"
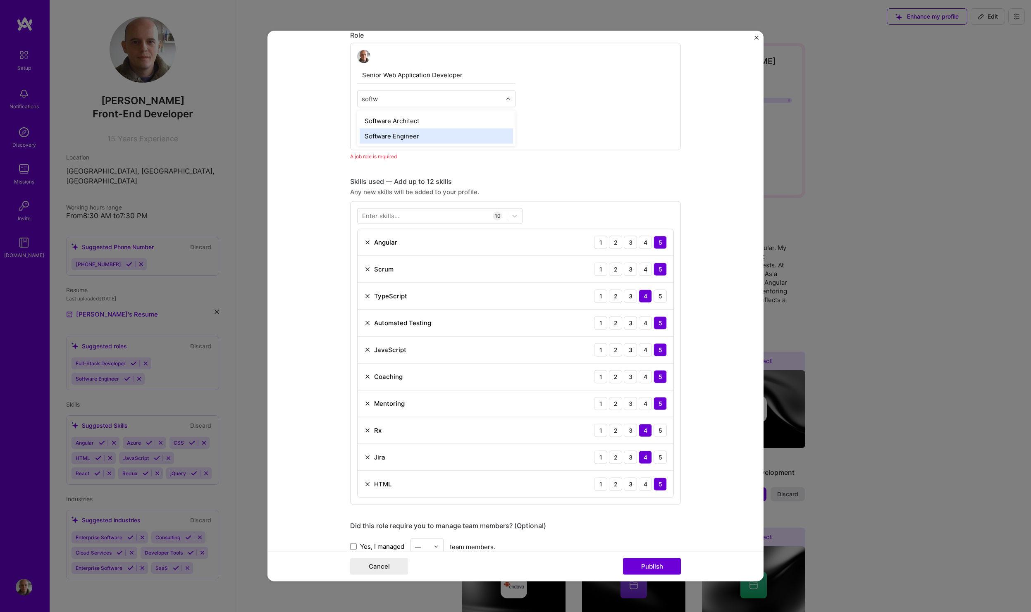
click at [437, 133] on div "Software Engineer" at bounding box center [436, 135] width 153 height 15
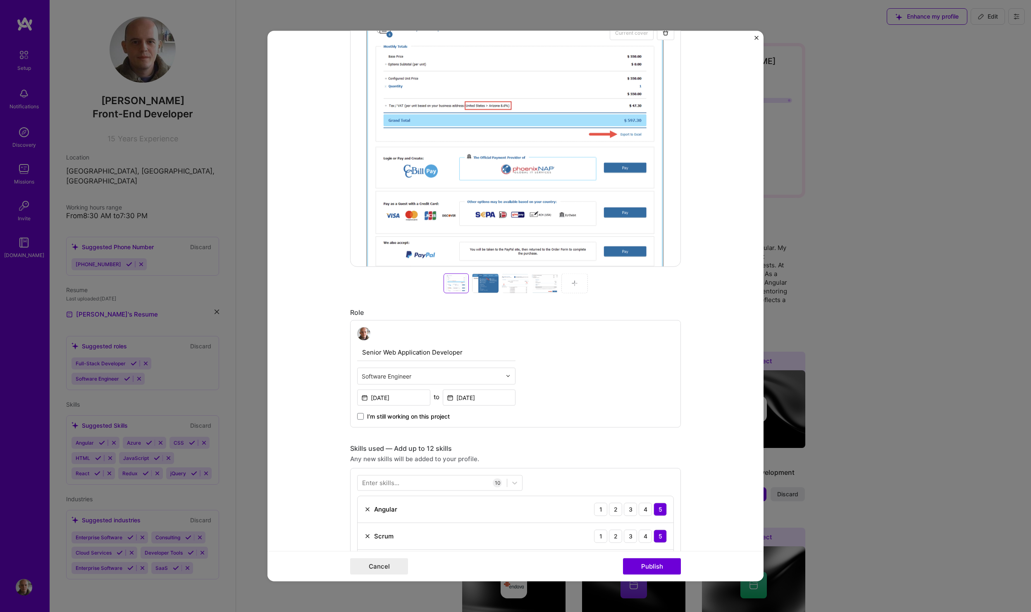
scroll to position [0, 0]
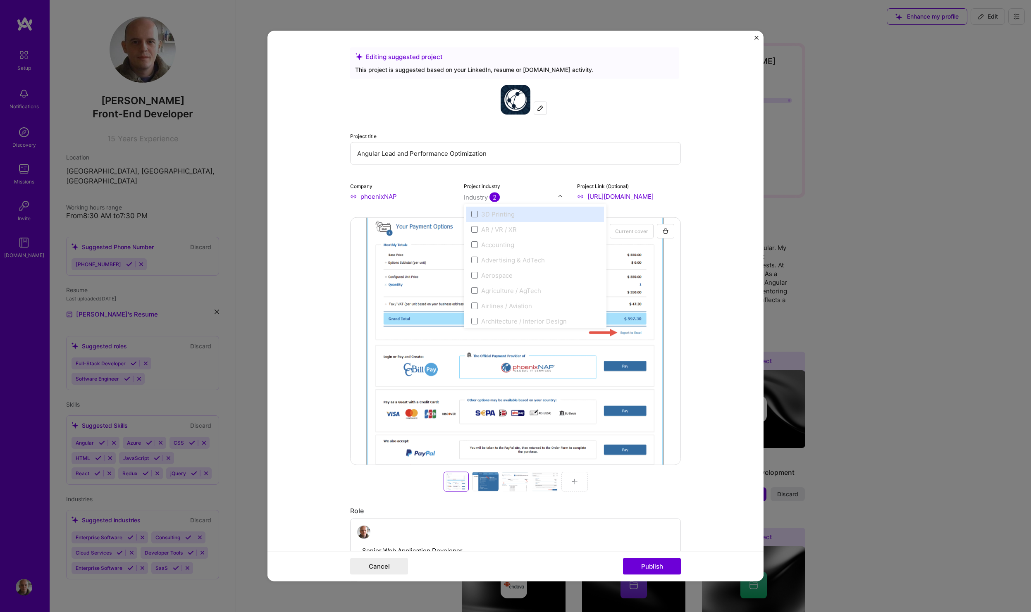
click at [521, 194] on input "text" at bounding box center [511, 197] width 94 height 9
click at [474, 215] on span at bounding box center [474, 214] width 7 height 7
type input "clo"
click at [724, 279] on form "Editing suggested project This project is suggested based on your LinkedIn, res…" at bounding box center [516, 306] width 496 height 551
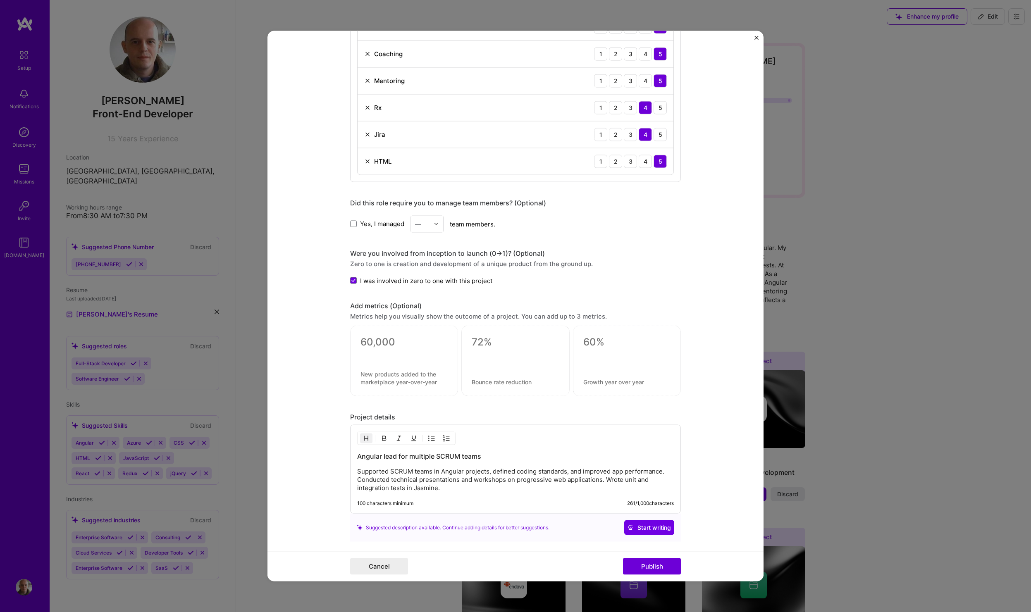
scroll to position [853, 0]
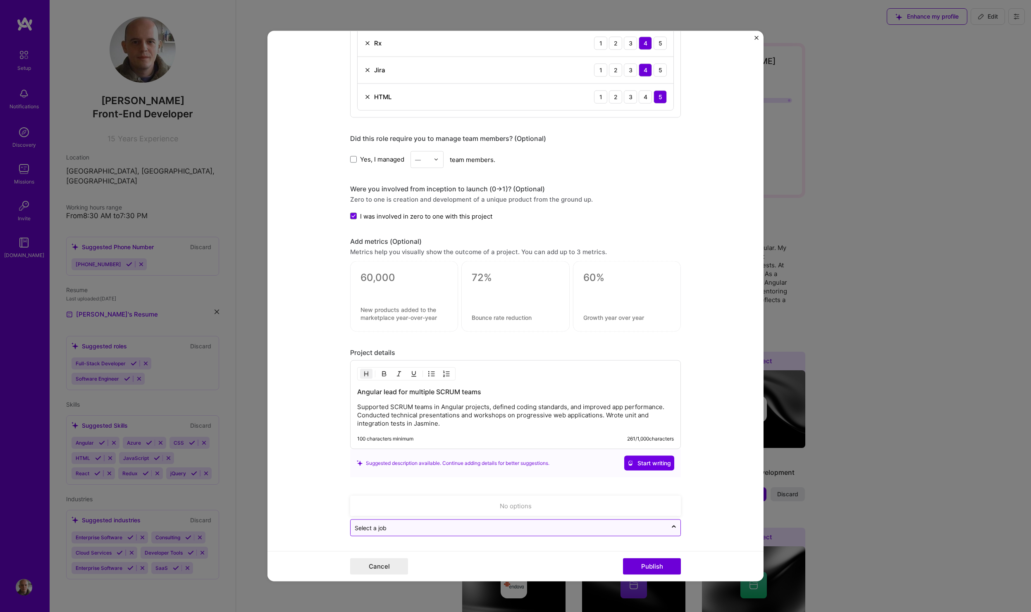
click at [629, 527] on input "text" at bounding box center [509, 528] width 308 height 9
click at [708, 515] on form "Editing suggested project This project is suggested based on your LinkedIn, res…" at bounding box center [516, 306] width 496 height 551
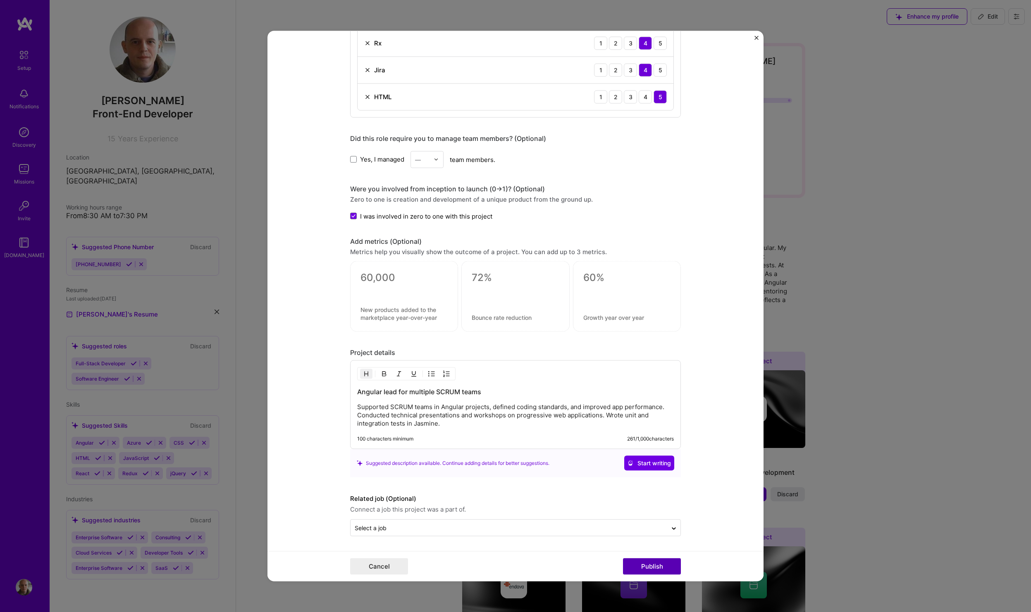
click at [647, 566] on button "Publish" at bounding box center [652, 567] width 58 height 17
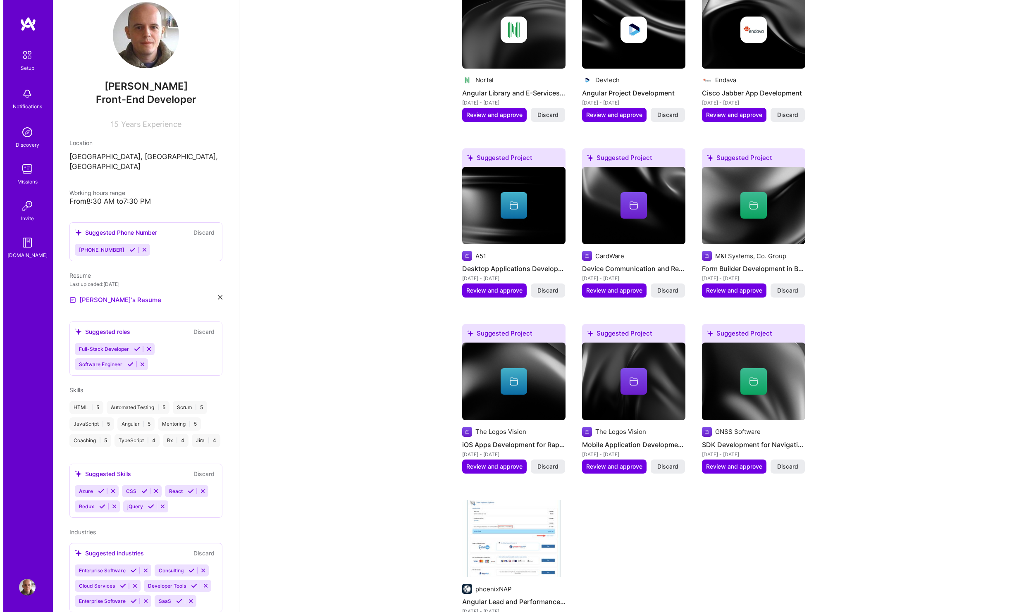
scroll to position [534, 0]
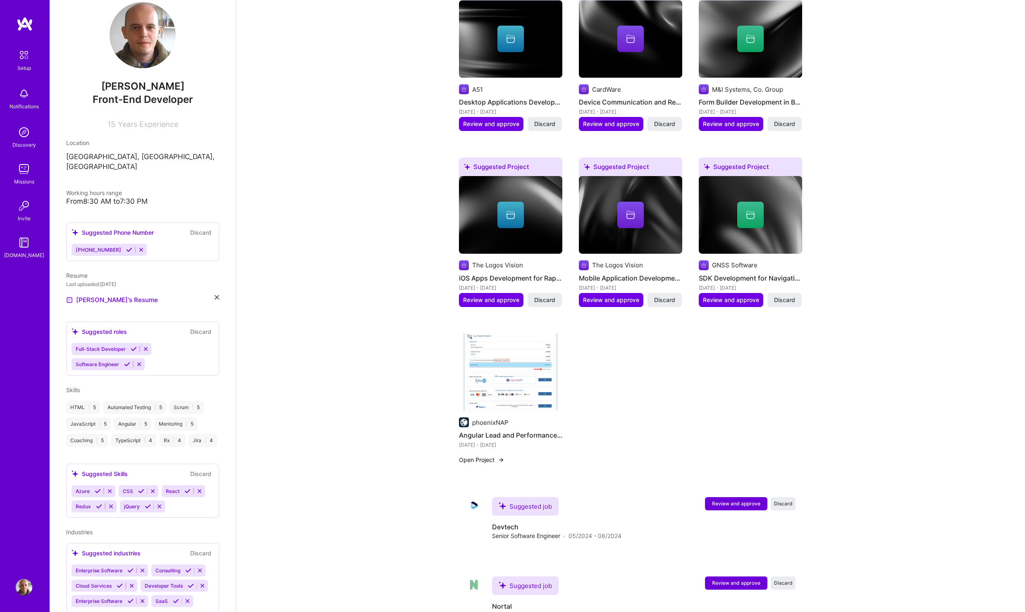
click at [489, 456] on button "Open Project" at bounding box center [481, 460] width 45 height 9
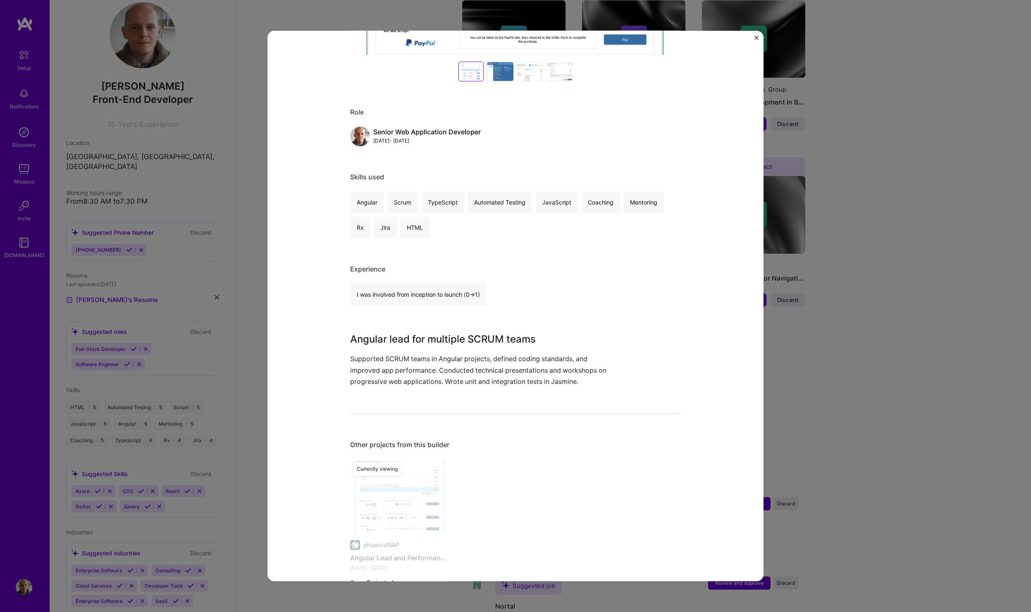
scroll to position [349, 0]
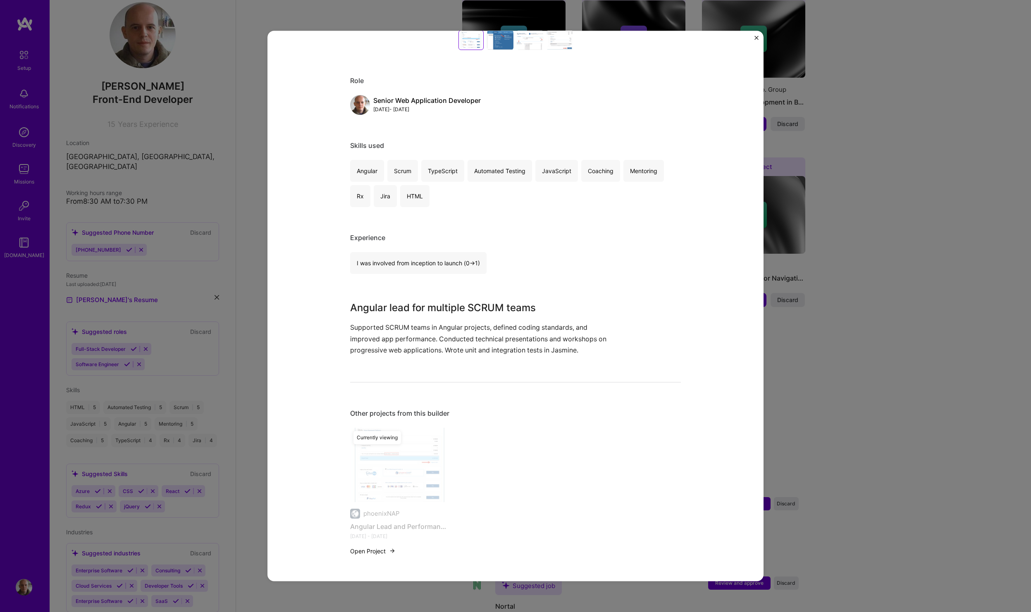
click at [758, 38] on img "Close" at bounding box center [757, 38] width 4 height 4
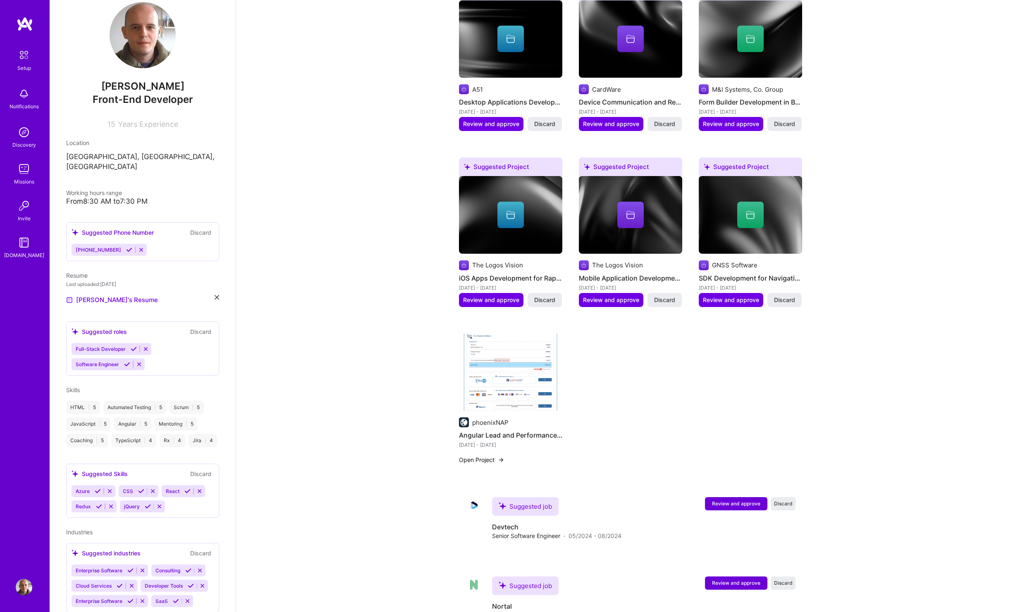
click at [507, 363] on img at bounding box center [510, 373] width 103 height 78
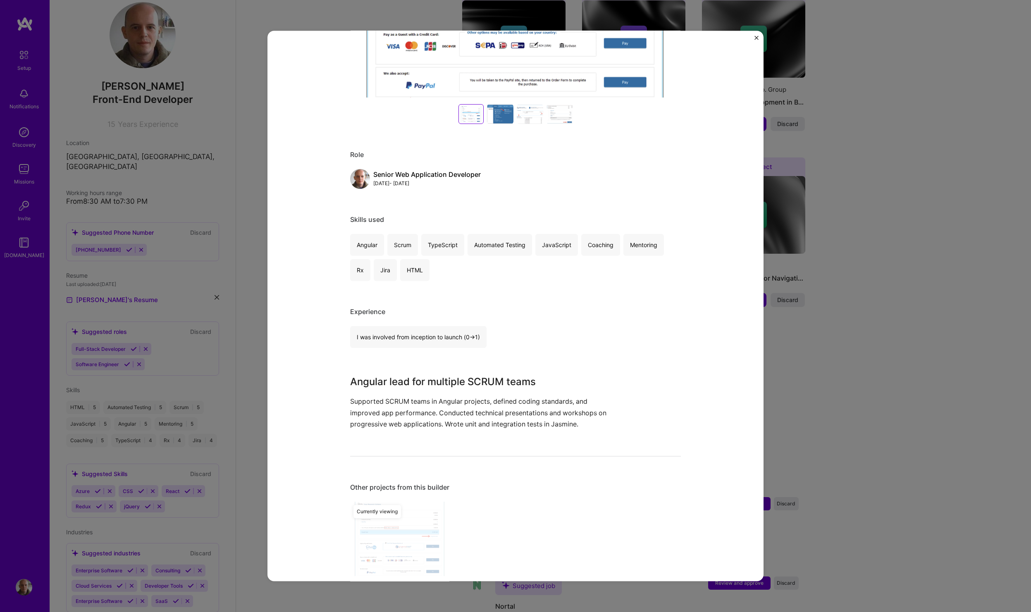
scroll to position [349, 0]
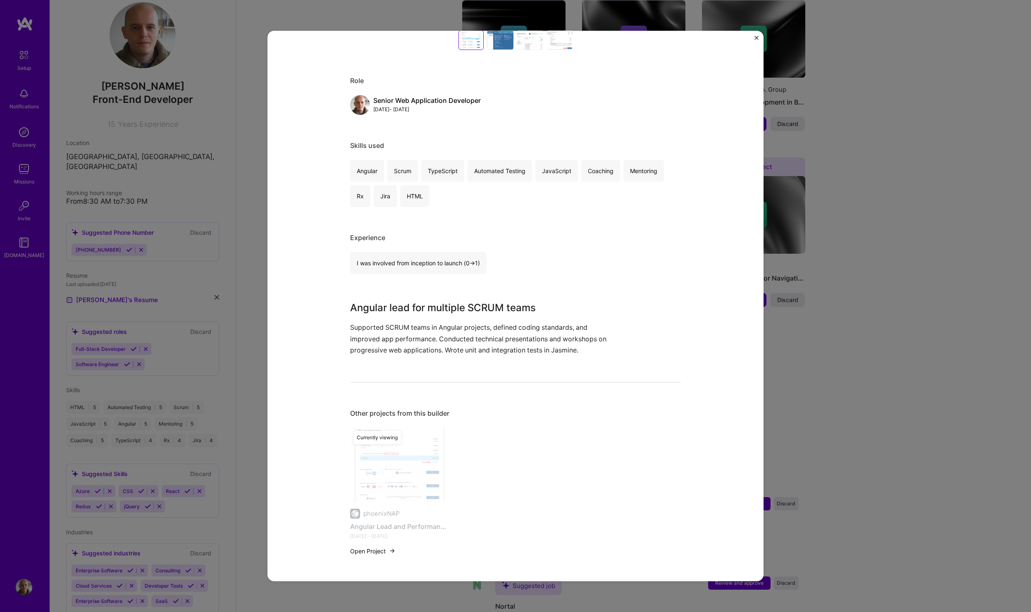
click at [369, 547] on button "Open Project" at bounding box center [372, 551] width 45 height 9
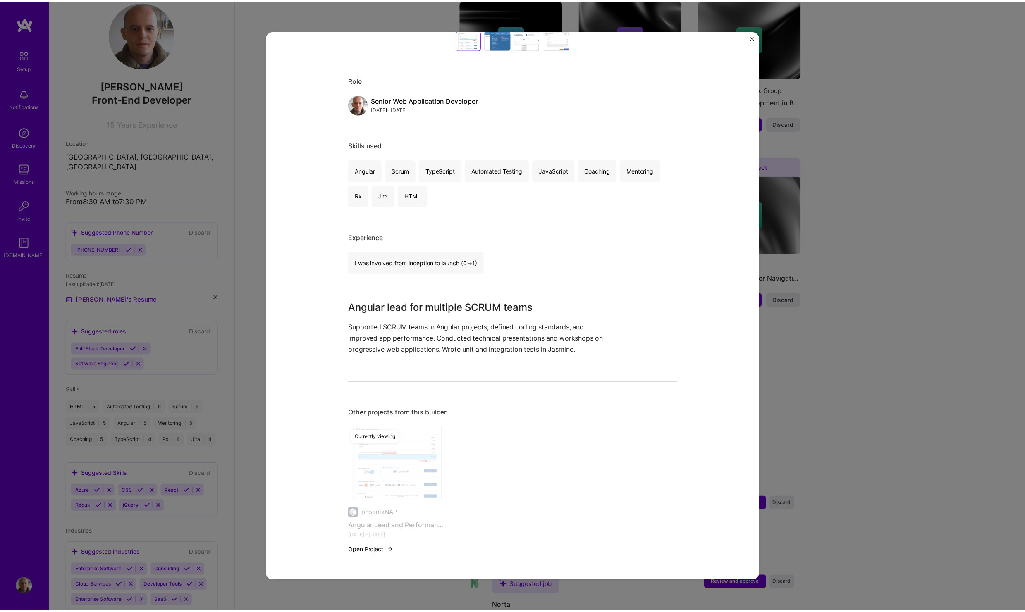
scroll to position [0, 0]
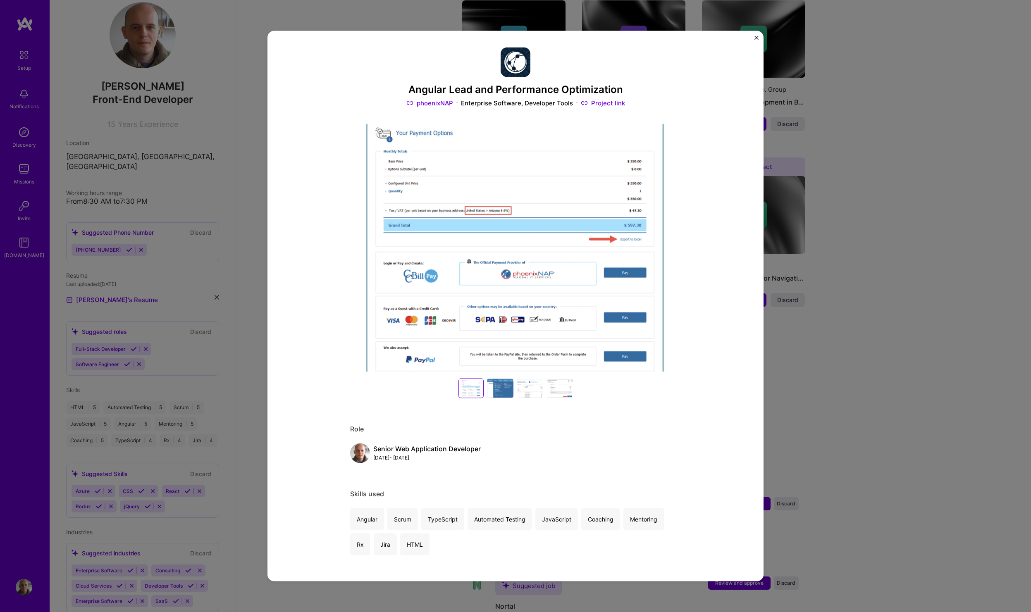
click at [503, 392] on div at bounding box center [500, 389] width 26 height 20
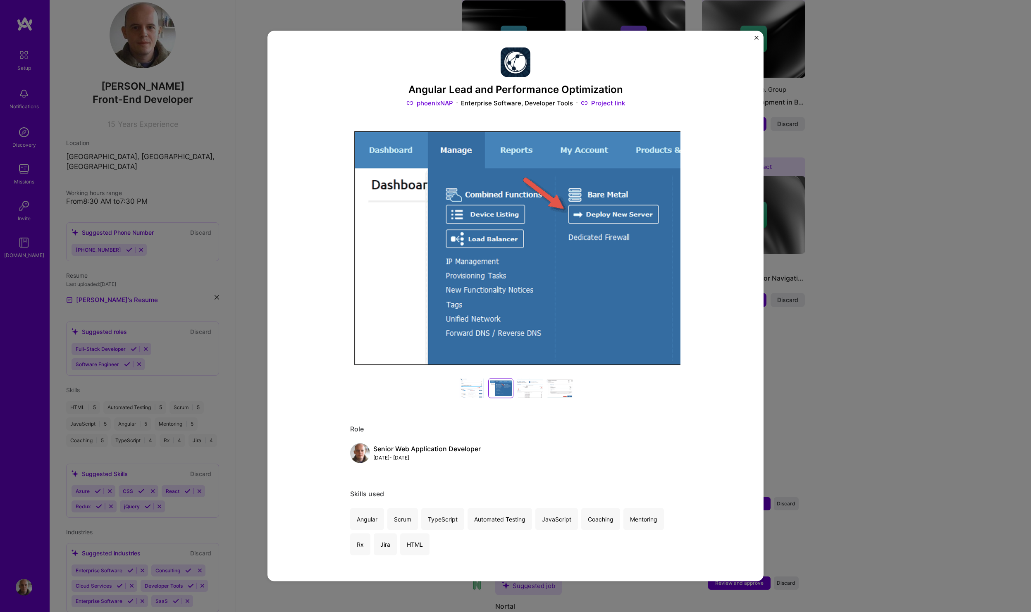
click at [526, 395] on div at bounding box center [530, 389] width 26 height 20
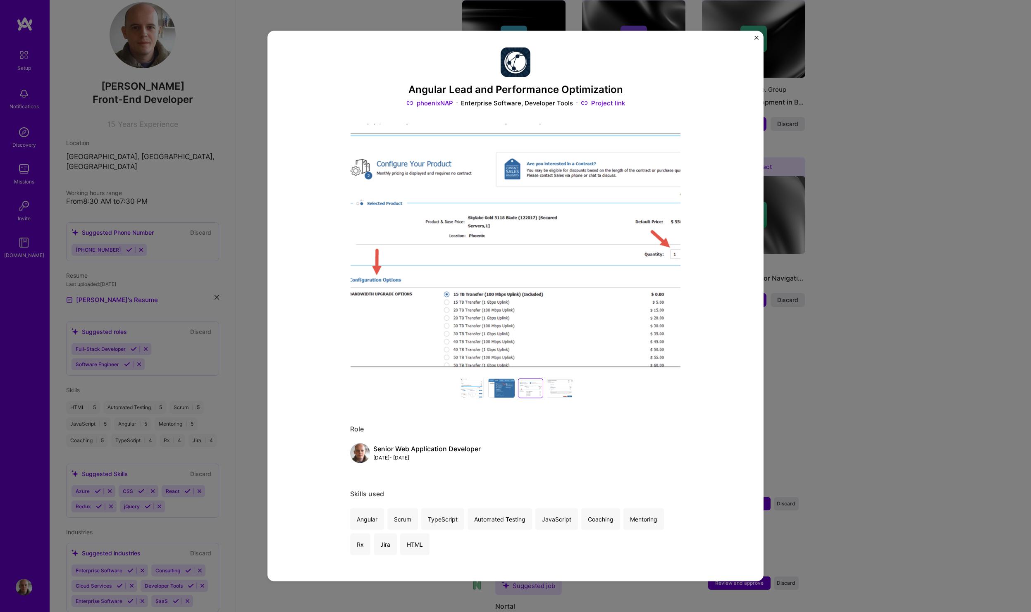
click at [559, 391] on div at bounding box center [560, 389] width 26 height 20
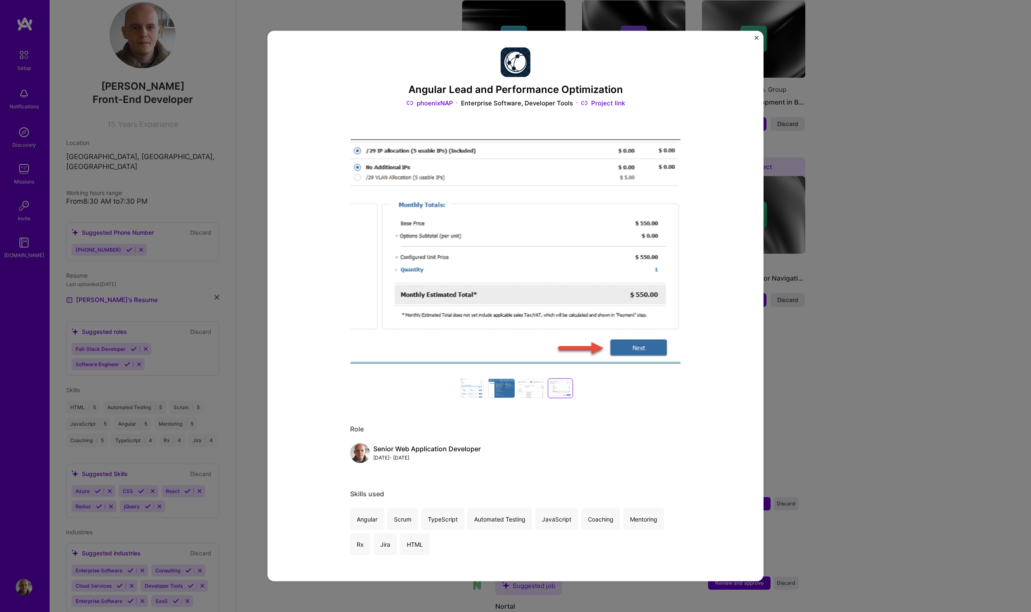
click at [560, 382] on div at bounding box center [561, 388] width 22 height 17
click at [754, 39] on div "Angular Lead and Performance Optimization phoenixNAP Enterprise Software, Devel…" at bounding box center [516, 306] width 496 height 551
click at [756, 37] on img "Close" at bounding box center [757, 38] width 4 height 4
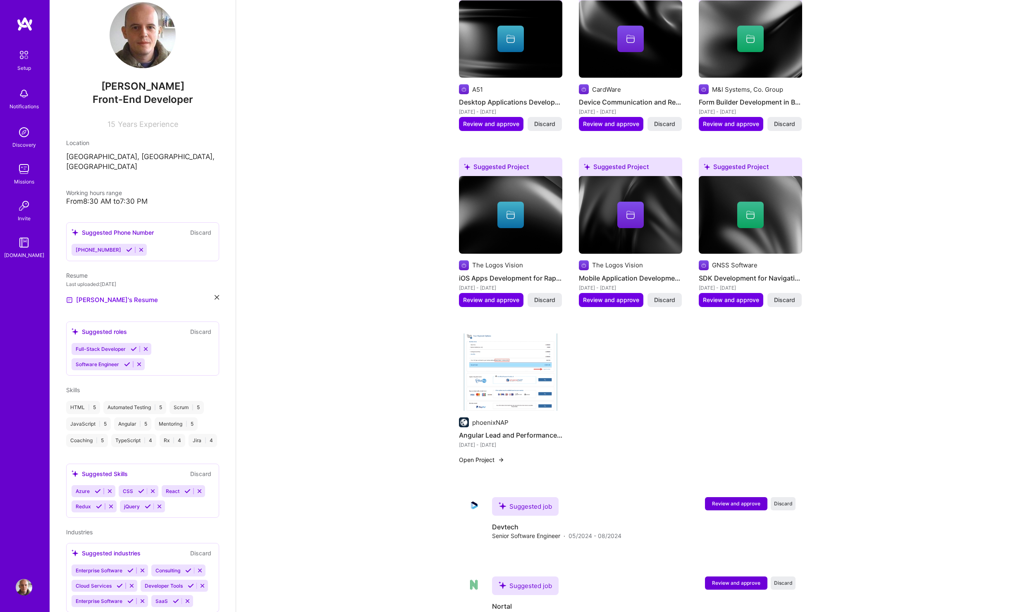
click at [803, 384] on div "Complete your profile to take the first step in unlocking full [DOMAIN_NAME] ac…" at bounding box center [630, 393] width 789 height 1789
